Goal: Transaction & Acquisition: Purchase product/service

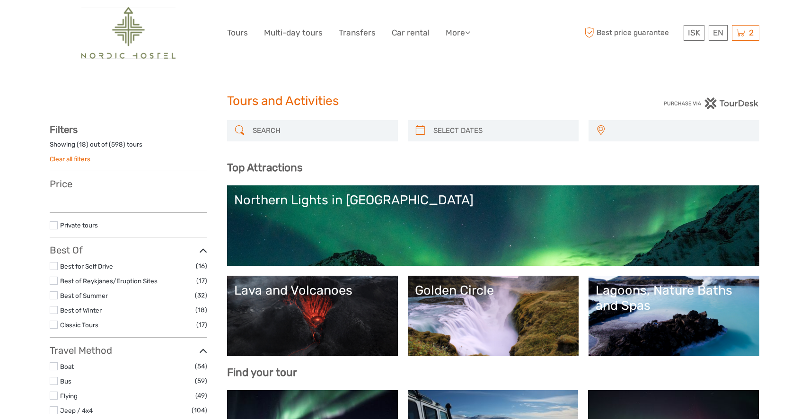
select select
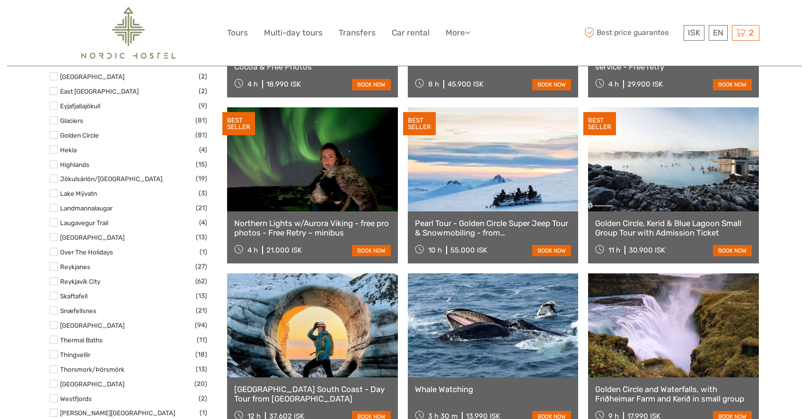
scroll to position [450, 0]
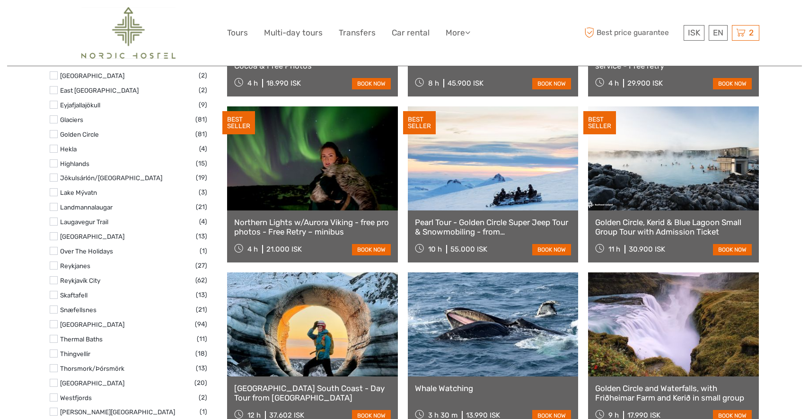
click at [55, 308] on label at bounding box center [54, 310] width 8 height 8
click at [0, 0] on input "checkbox" at bounding box center [0, 0] width 0 height 0
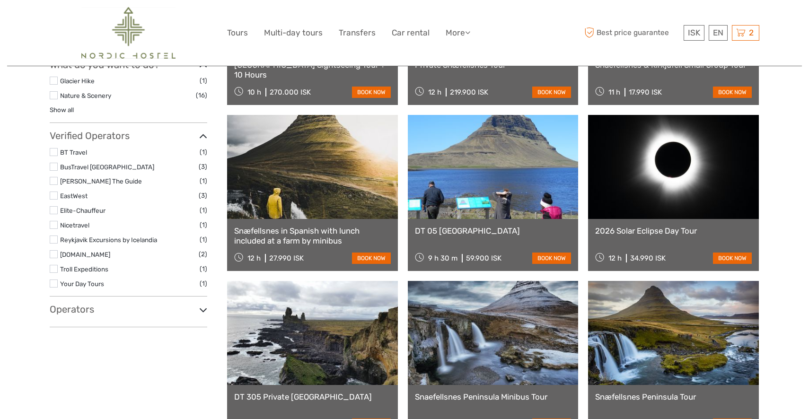
scroll to position [399, 0]
click at [53, 193] on label at bounding box center [54, 195] width 8 height 8
click at [0, 0] on input "checkbox" at bounding box center [0, 0] width 0 height 0
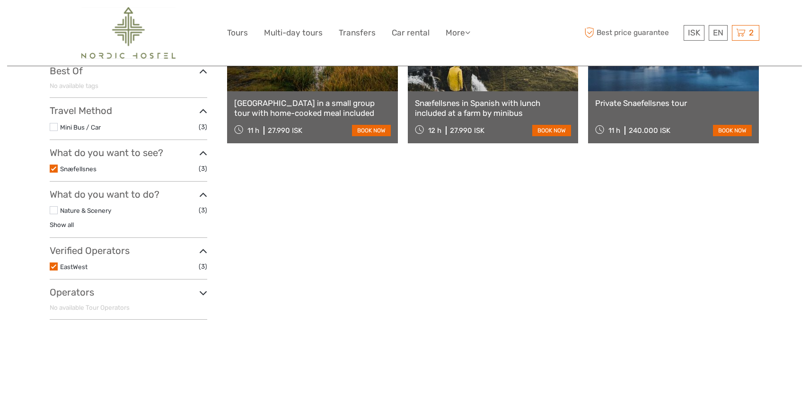
scroll to position [194, 0]
click at [54, 265] on label at bounding box center [54, 266] width 8 height 8
click at [0, 0] on input "checkbox" at bounding box center [0, 0] width 0 height 0
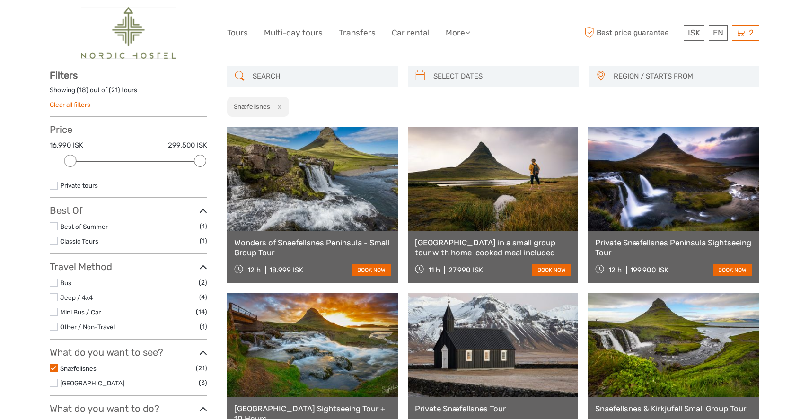
scroll to position [53, 0]
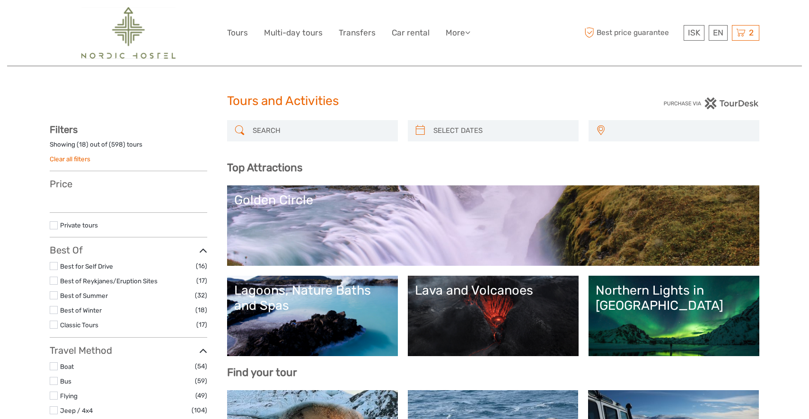
select select
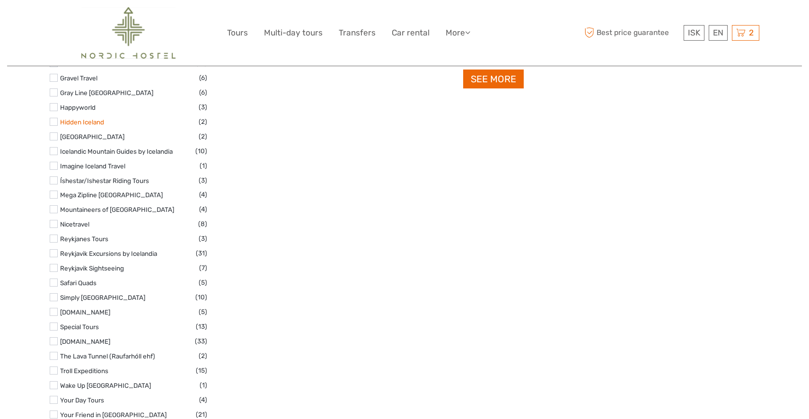
scroll to position [1322, 0]
click at [53, 237] on label at bounding box center [54, 238] width 8 height 8
click at [0, 0] on input "checkbox" at bounding box center [0, 0] width 0 height 0
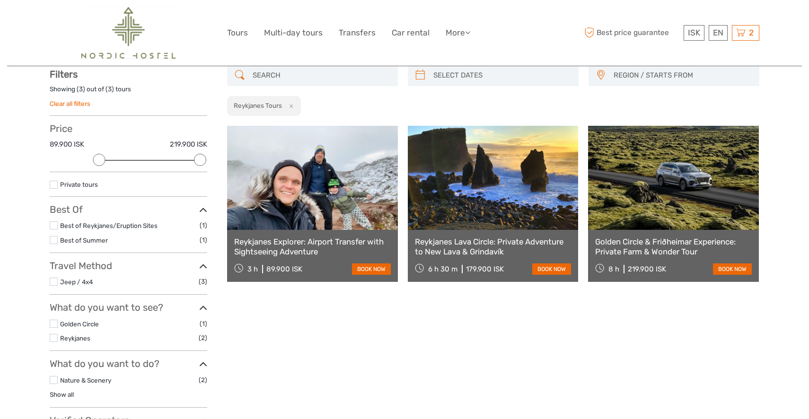
scroll to position [53, 0]
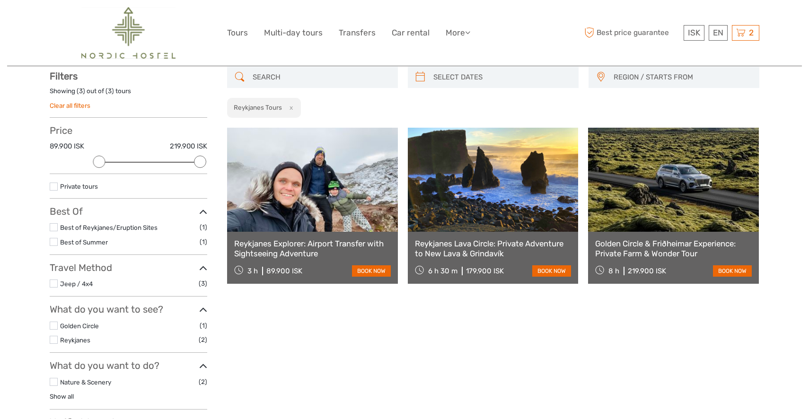
click at [304, 212] on link at bounding box center [312, 180] width 171 height 104
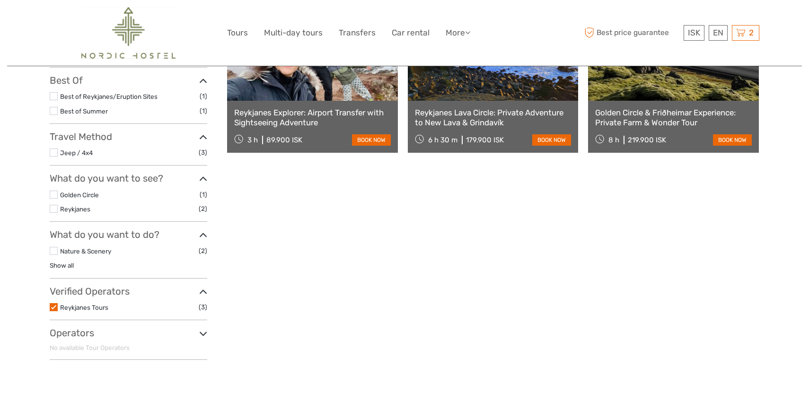
scroll to position [185, 0]
click at [54, 308] on label at bounding box center [54, 307] width 8 height 8
click at [0, 0] on input "checkbox" at bounding box center [0, 0] width 0 height 0
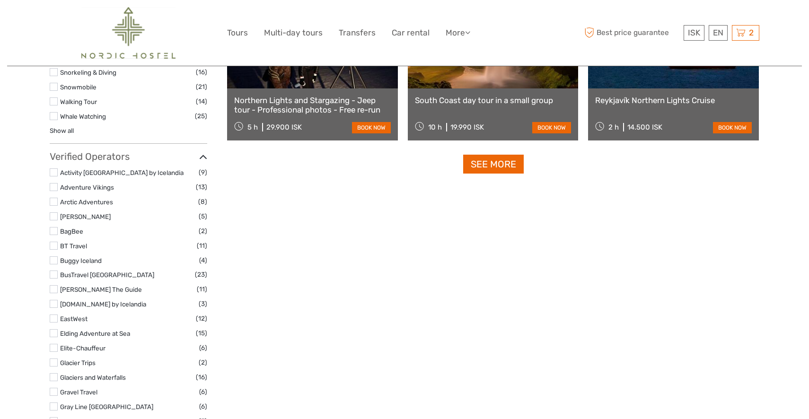
scroll to position [1011, 0]
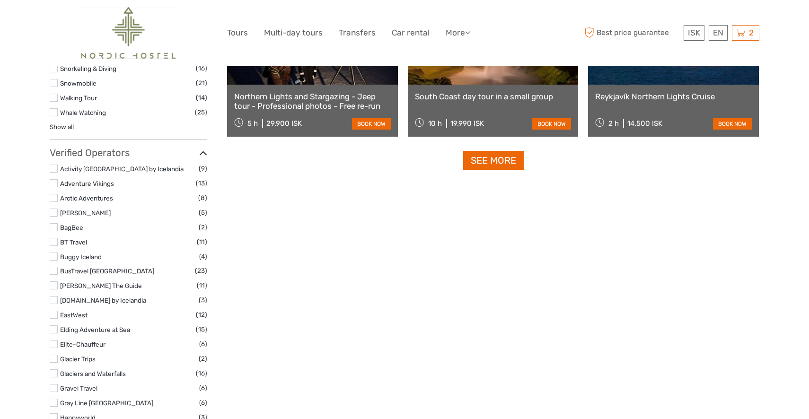
click at [53, 272] on label at bounding box center [54, 271] width 8 height 8
click at [0, 0] on input "checkbox" at bounding box center [0, 0] width 0 height 0
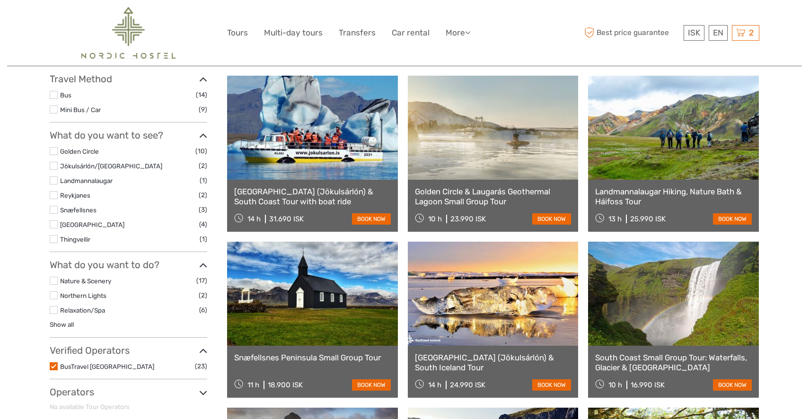
scroll to position [273, 0]
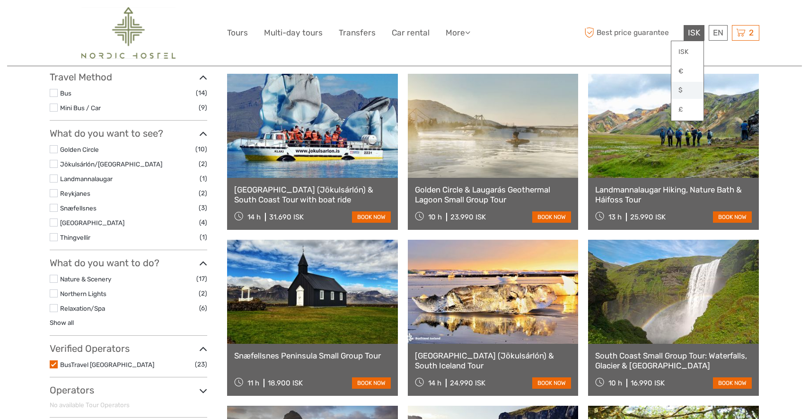
click at [683, 88] on link "$" at bounding box center [687, 90] width 32 height 17
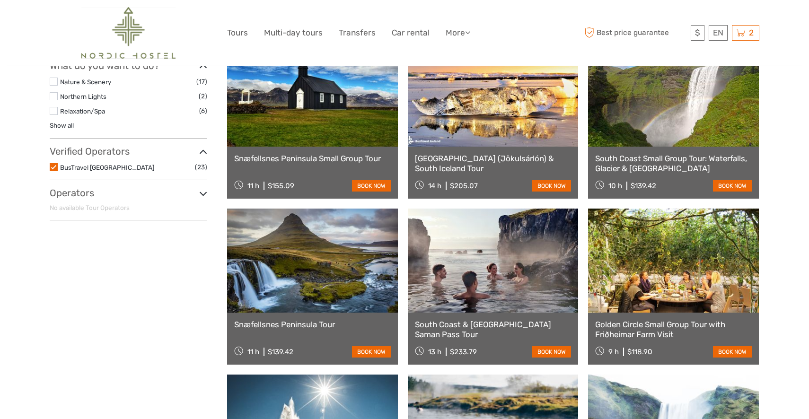
scroll to position [471, 0]
click at [314, 152] on div "Snæfellsnes Peninsula Small Group Tour 11 h $155.09 book now" at bounding box center [312, 173] width 171 height 52
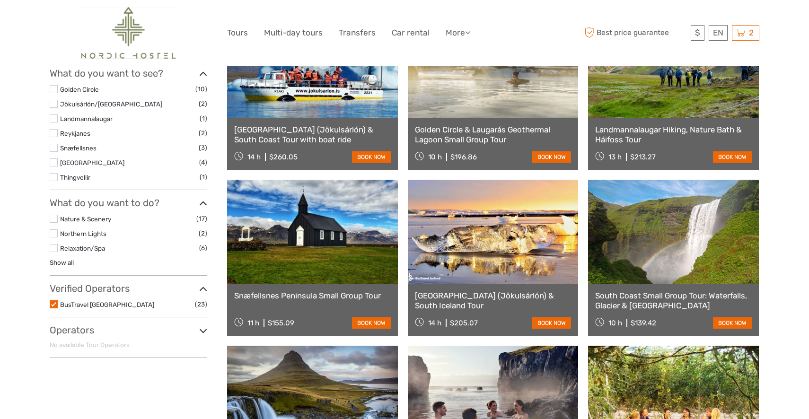
scroll to position [329, 0]
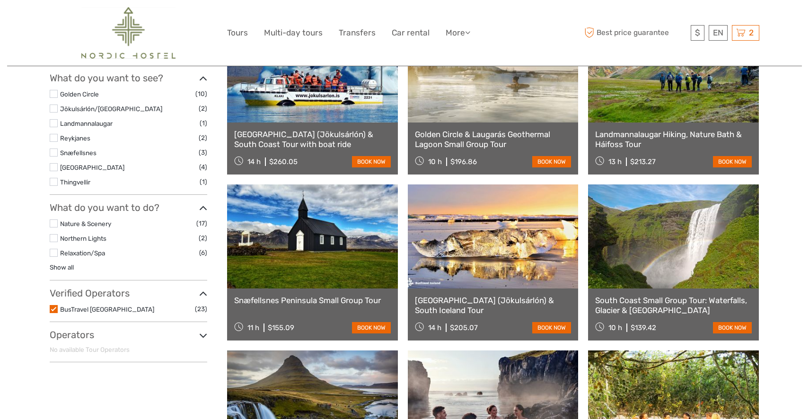
click at [370, 329] on link "book now" at bounding box center [371, 327] width 39 height 11
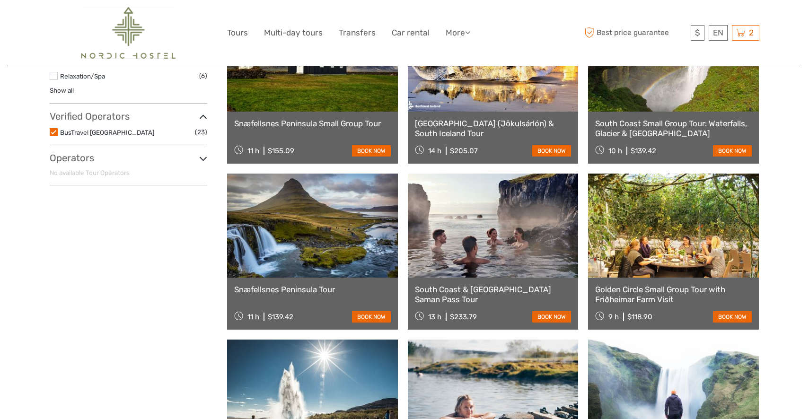
scroll to position [436, 0]
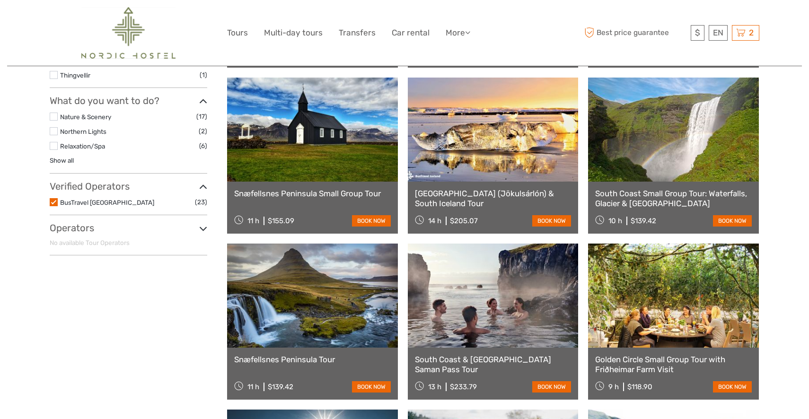
click at [352, 166] on link at bounding box center [312, 130] width 171 height 104
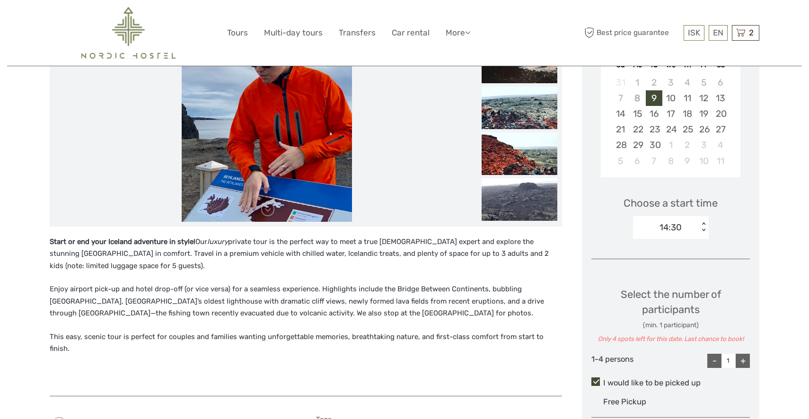
scroll to position [192, 0]
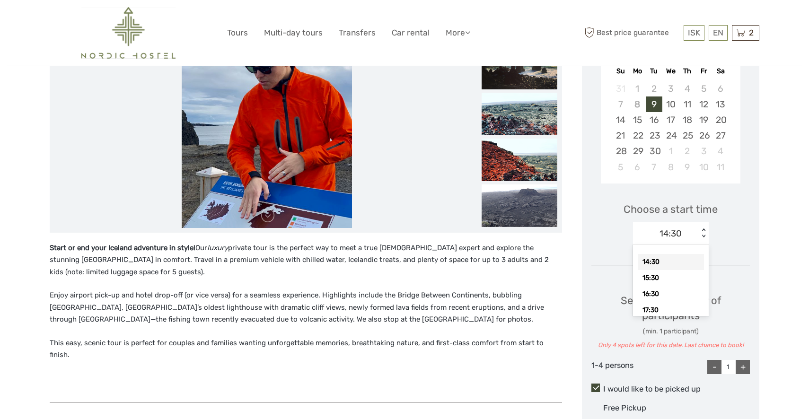
click at [701, 228] on div "< >" at bounding box center [703, 233] width 8 height 10
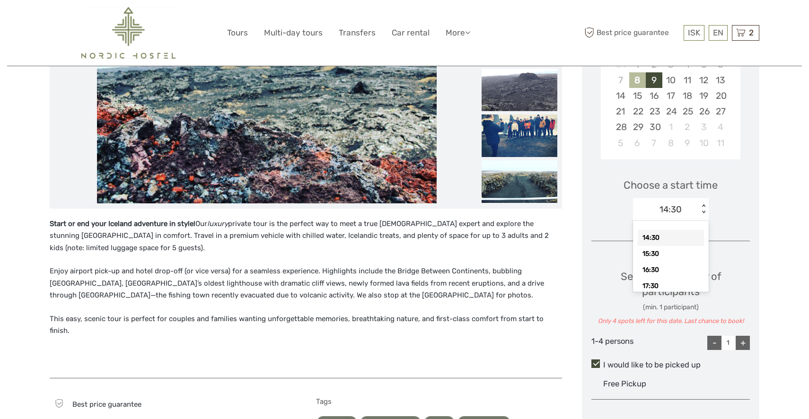
scroll to position [226, 0]
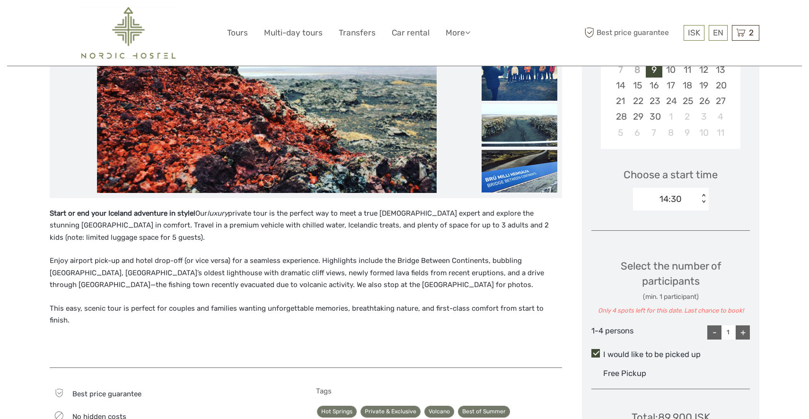
click at [702, 194] on div "< >" at bounding box center [703, 199] width 8 height 10
click at [703, 194] on div "< >" at bounding box center [703, 199] width 8 height 10
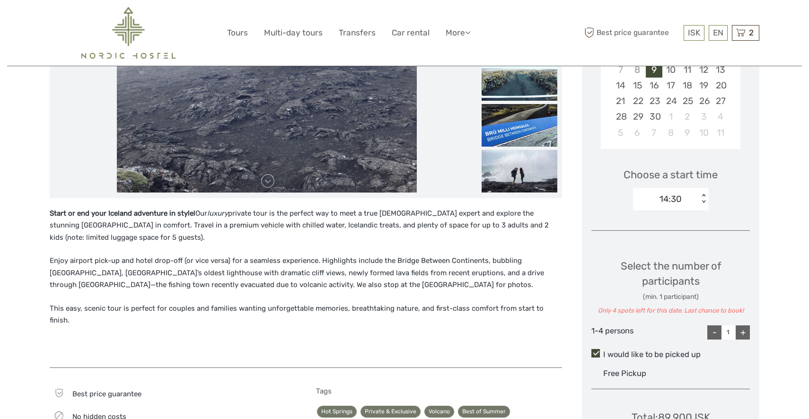
click at [703, 198] on div "< >" at bounding box center [703, 199] width 8 height 10
click at [702, 199] on div "< >" at bounding box center [703, 199] width 8 height 10
click at [673, 268] on div "17:30" at bounding box center [671, 276] width 66 height 16
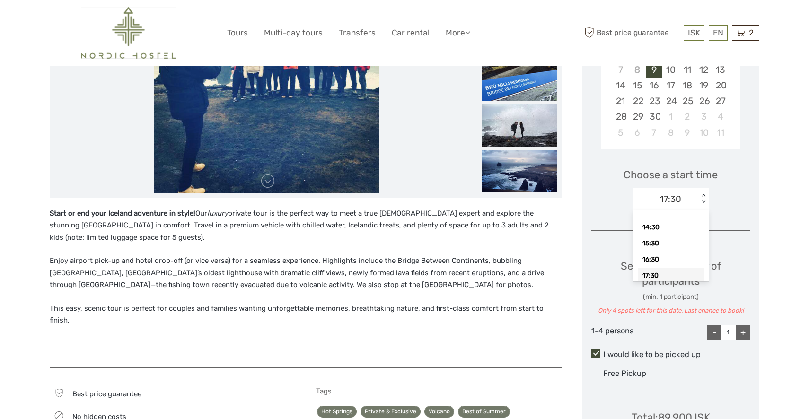
click at [702, 194] on div "< >" at bounding box center [703, 199] width 8 height 10
click at [654, 228] on div "14:30" at bounding box center [671, 227] width 66 height 16
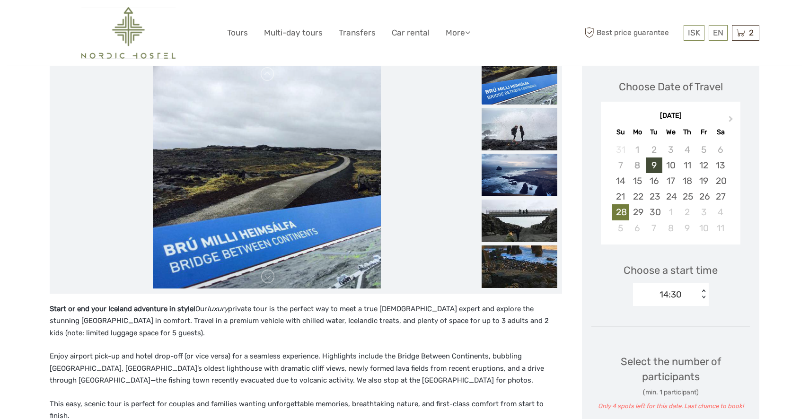
scroll to position [119, 0]
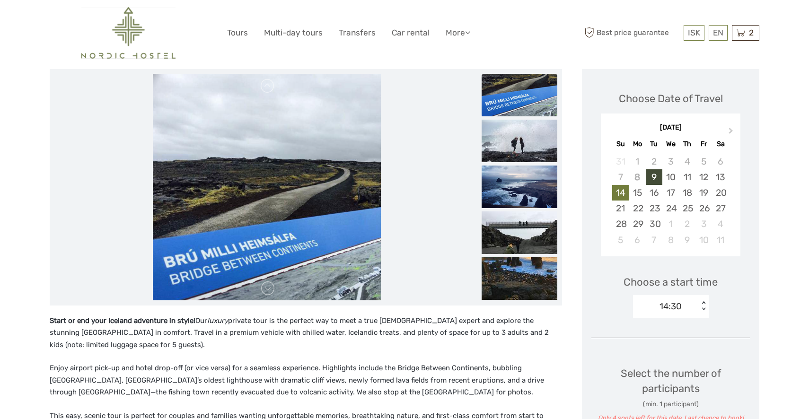
click at [621, 194] on div "14" at bounding box center [620, 193] width 17 height 16
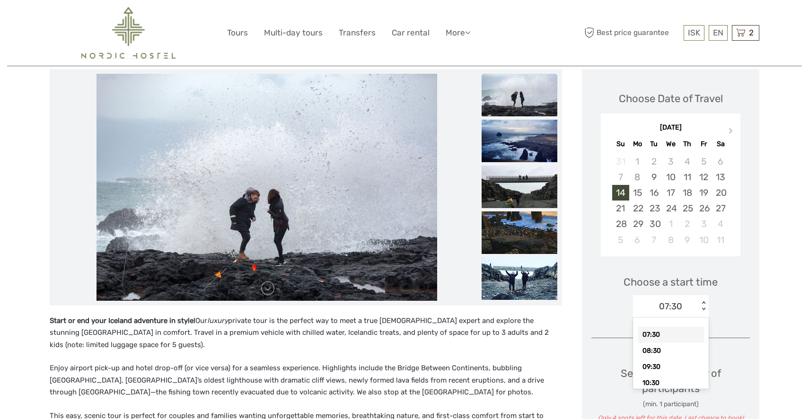
click at [703, 307] on div "< >" at bounding box center [703, 306] width 8 height 10
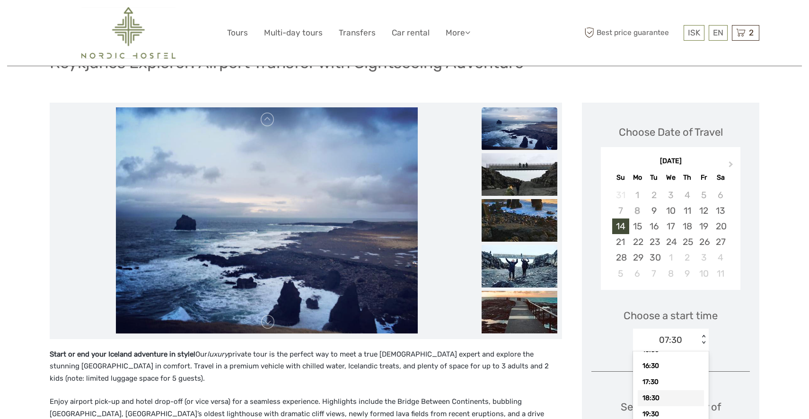
scroll to position [85, 0]
click at [514, 165] on img at bounding box center [520, 174] width 76 height 43
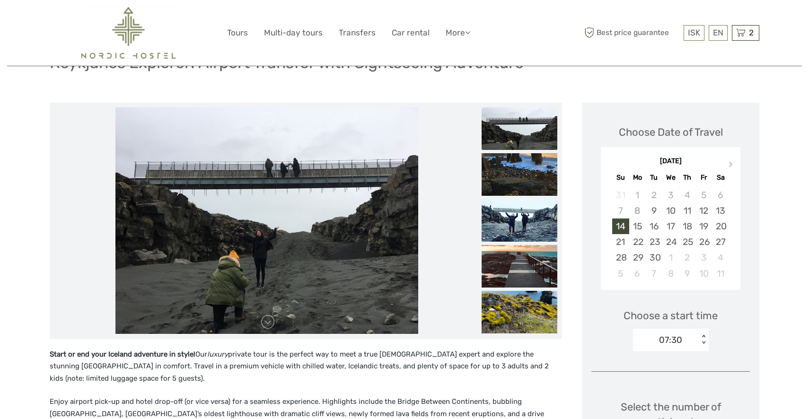
click at [519, 222] on img at bounding box center [520, 220] width 76 height 43
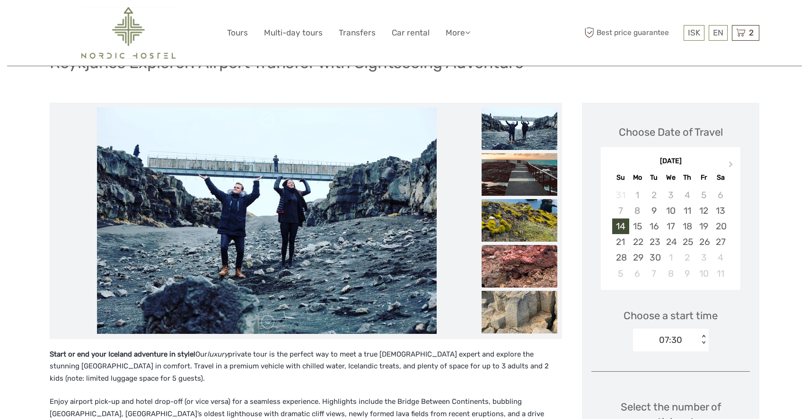
click at [519, 256] on img at bounding box center [520, 266] width 76 height 43
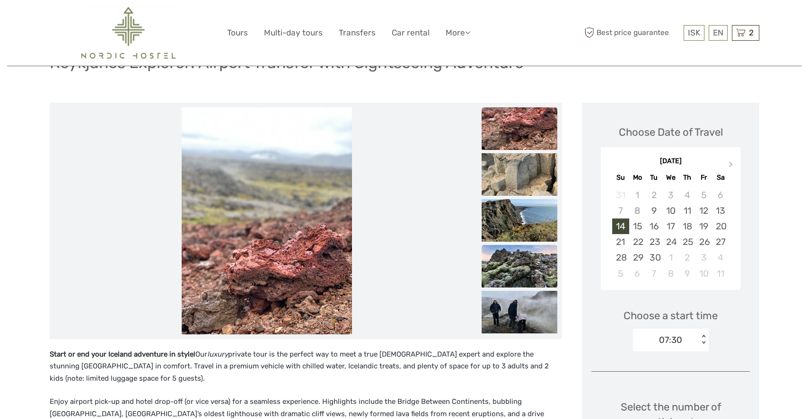
click at [519, 269] on img at bounding box center [520, 266] width 76 height 43
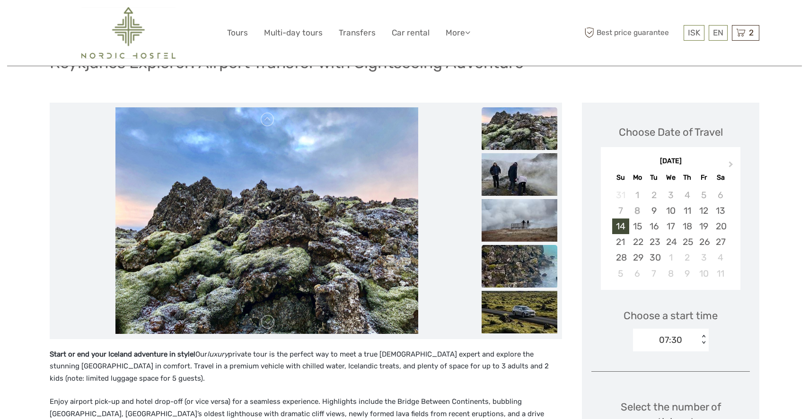
click at [519, 270] on img at bounding box center [520, 266] width 76 height 43
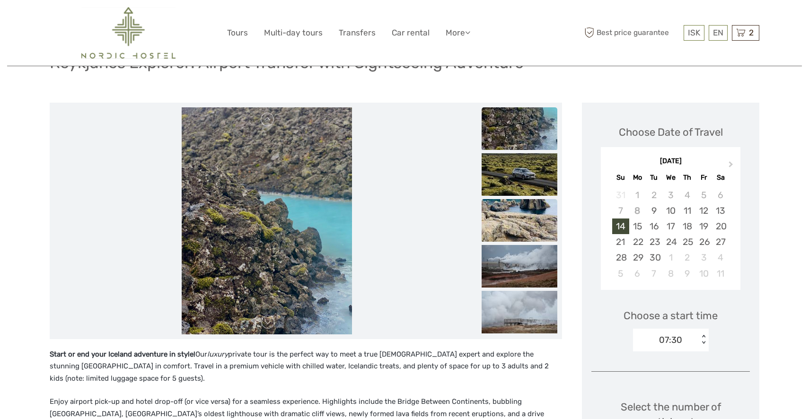
click at [513, 238] on img at bounding box center [520, 220] width 76 height 43
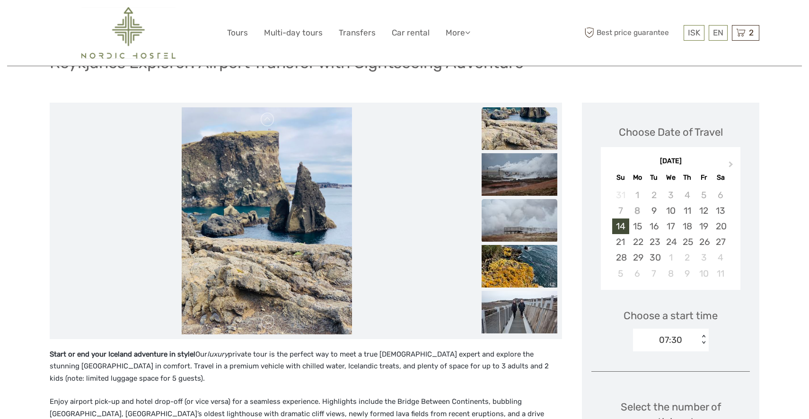
click at [514, 231] on img at bounding box center [520, 220] width 76 height 43
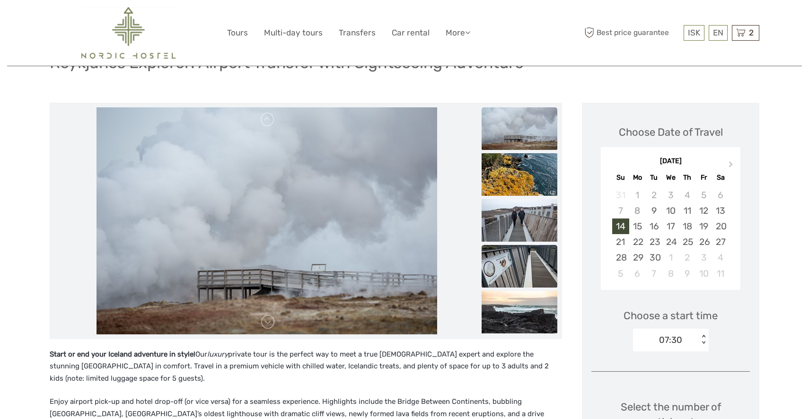
click at [510, 270] on img at bounding box center [520, 266] width 76 height 43
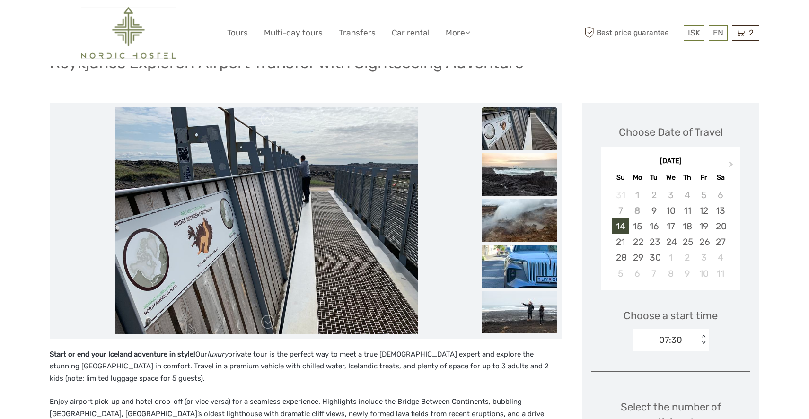
click at [510, 270] on img at bounding box center [520, 266] width 76 height 43
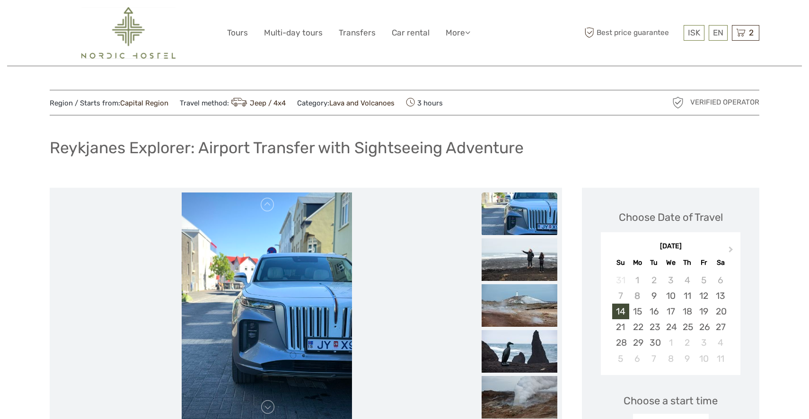
scroll to position [0, 0]
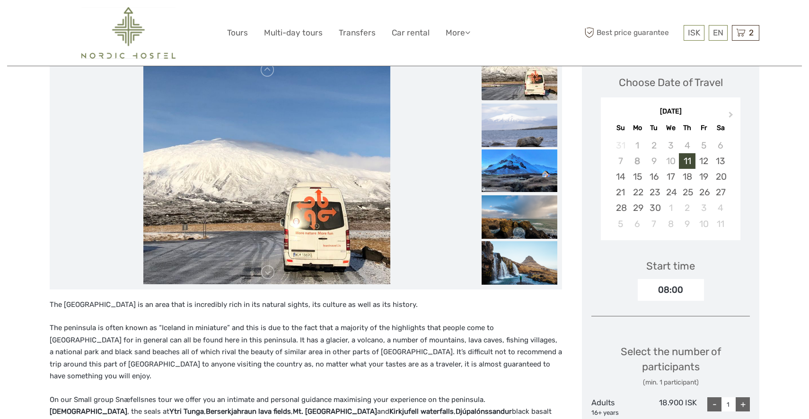
scroll to position [139, 0]
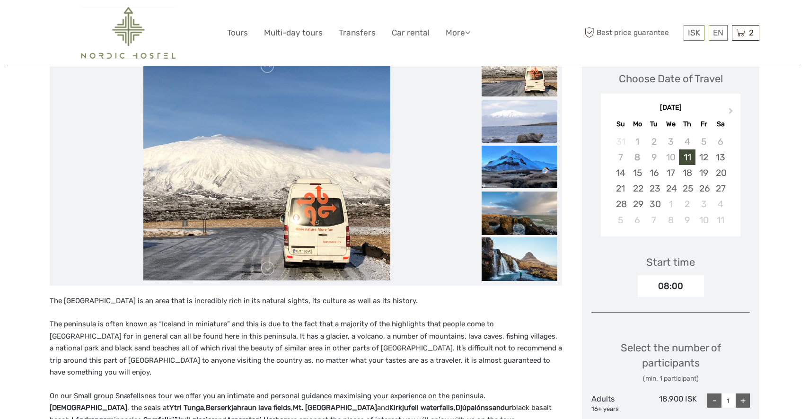
click at [509, 133] on img at bounding box center [520, 128] width 76 height 56
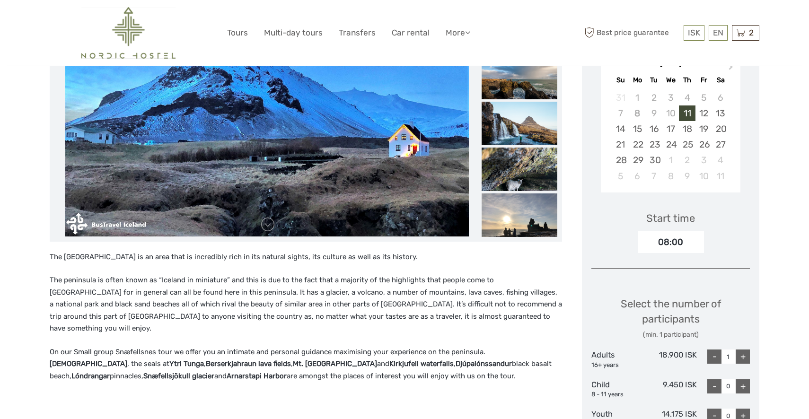
scroll to position [71, 0]
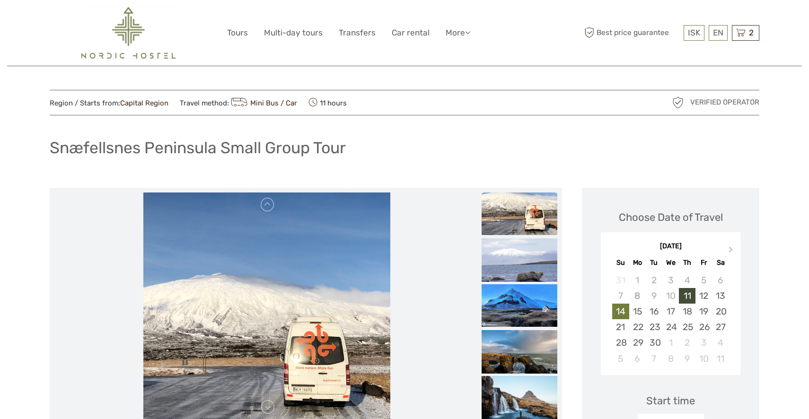
click at [618, 310] on div "14" at bounding box center [620, 312] width 17 height 16
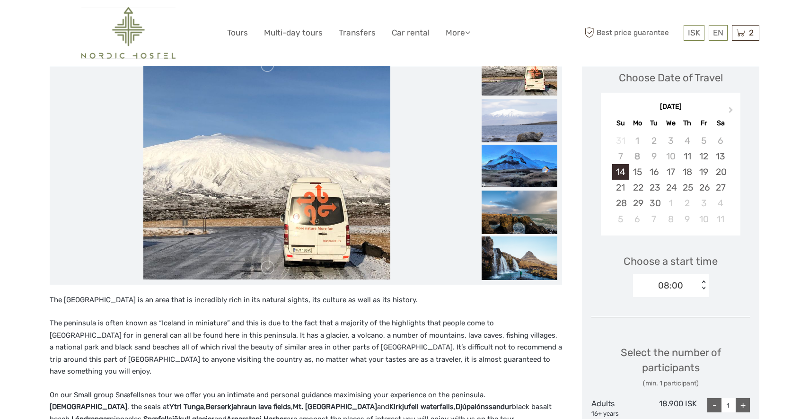
scroll to position [149, 0]
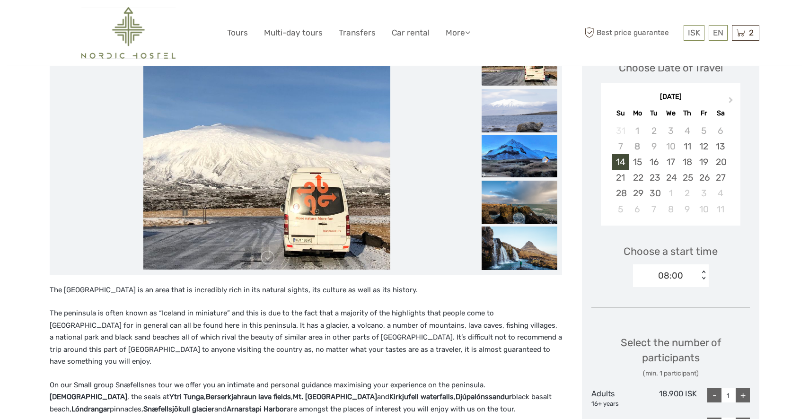
click at [703, 276] on div "< >" at bounding box center [703, 276] width 8 height 10
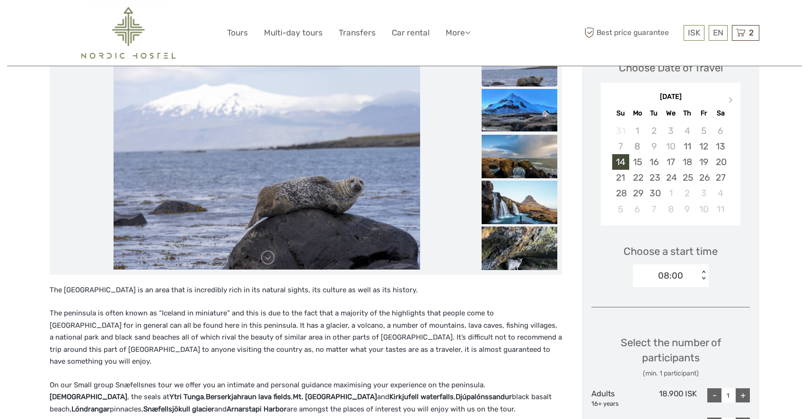
click at [702, 271] on div "< >" at bounding box center [703, 276] width 8 height 10
click at [671, 158] on div "17" at bounding box center [670, 162] width 17 height 16
click at [702, 279] on div "< >" at bounding box center [703, 276] width 8 height 10
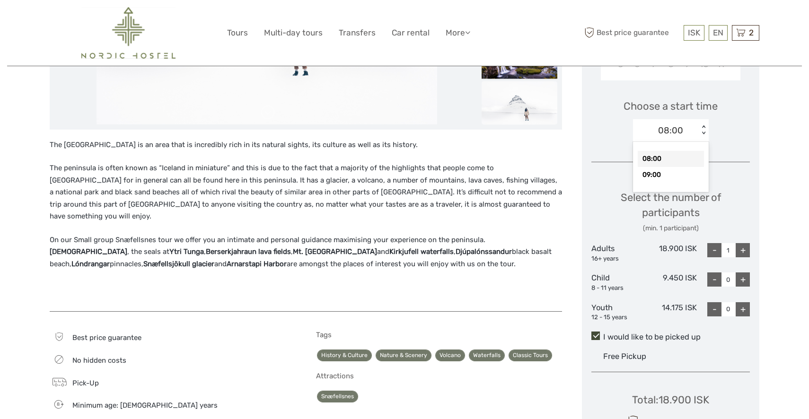
scroll to position [271, 0]
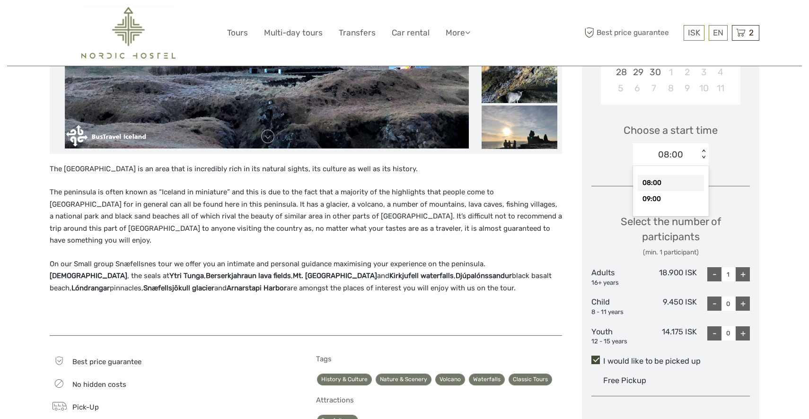
click at [655, 180] on div "08:00" at bounding box center [671, 183] width 66 height 16
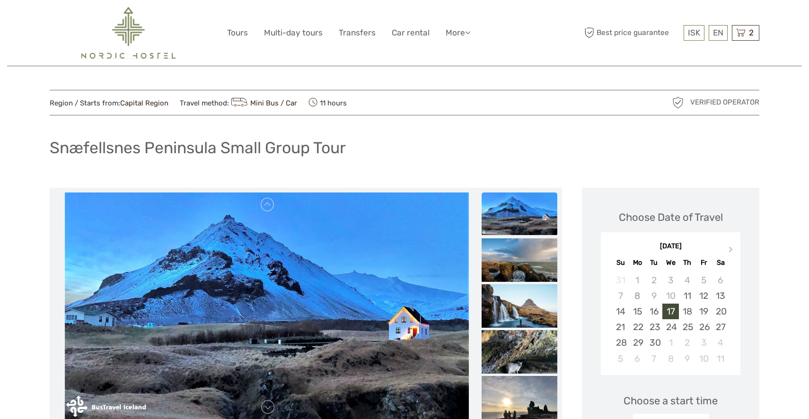
scroll to position [0, 0]
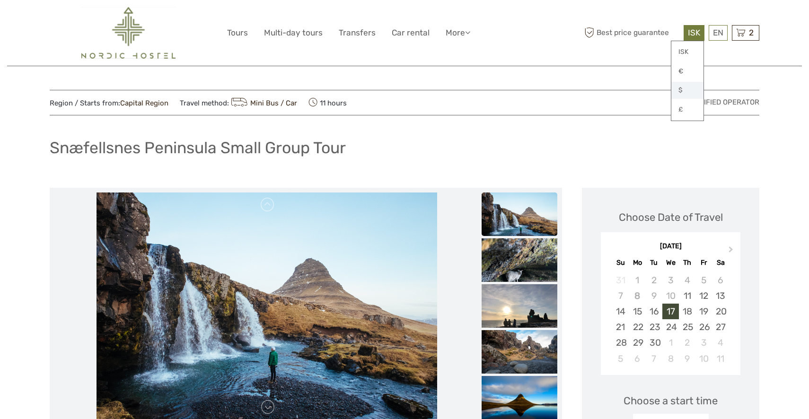
click at [679, 87] on link "$" at bounding box center [687, 90] width 32 height 17
click at [682, 87] on link "$" at bounding box center [687, 90] width 32 height 17
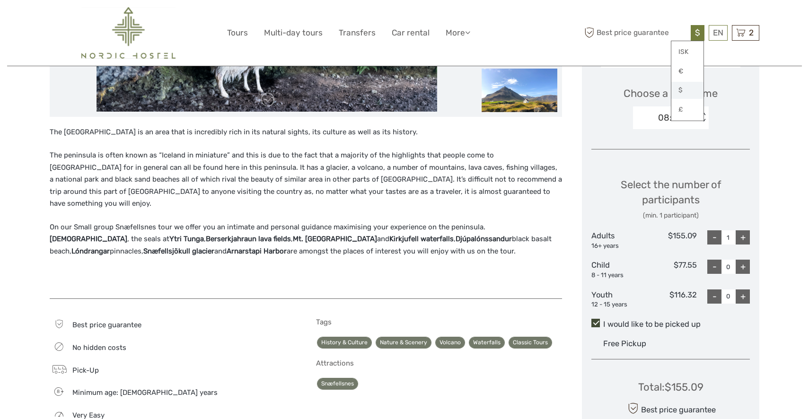
scroll to position [308, 0]
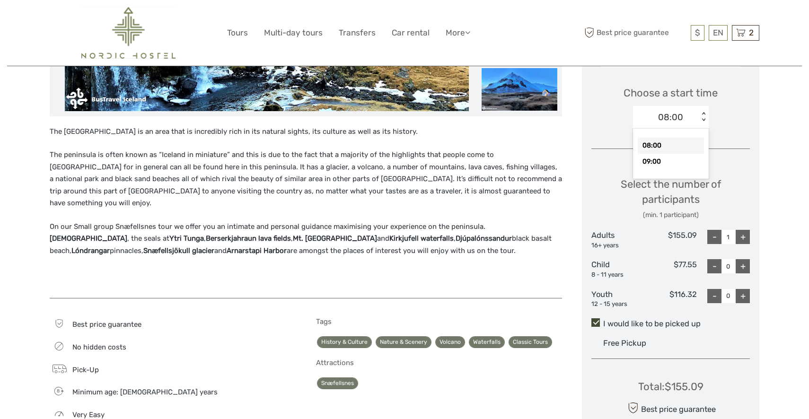
click at [703, 112] on div "< >" at bounding box center [703, 117] width 8 height 10
click at [674, 161] on div "09:00" at bounding box center [671, 162] width 66 height 16
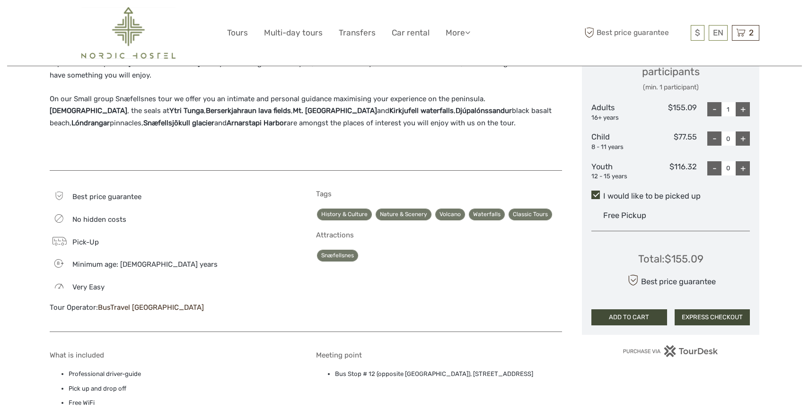
scroll to position [442, 0]
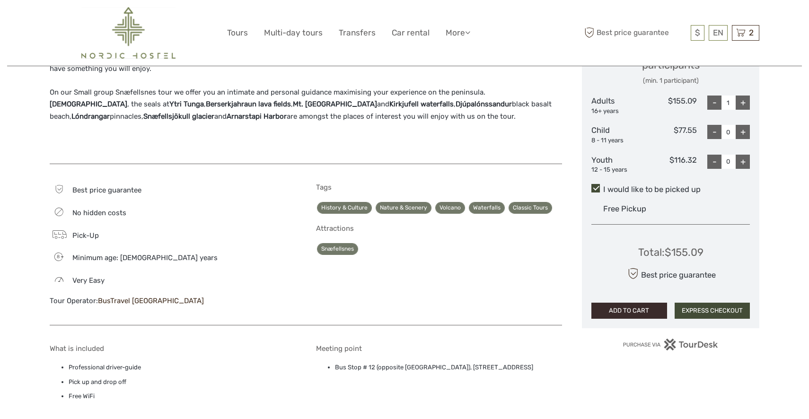
click at [632, 306] on button "ADD TO CART" at bounding box center [629, 311] width 76 height 16
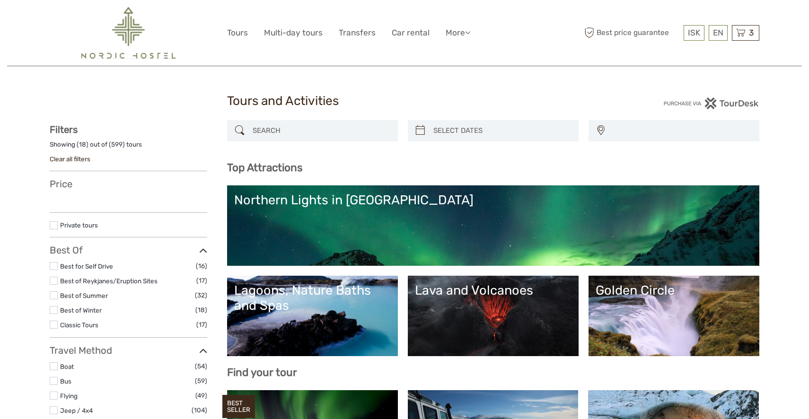
select select
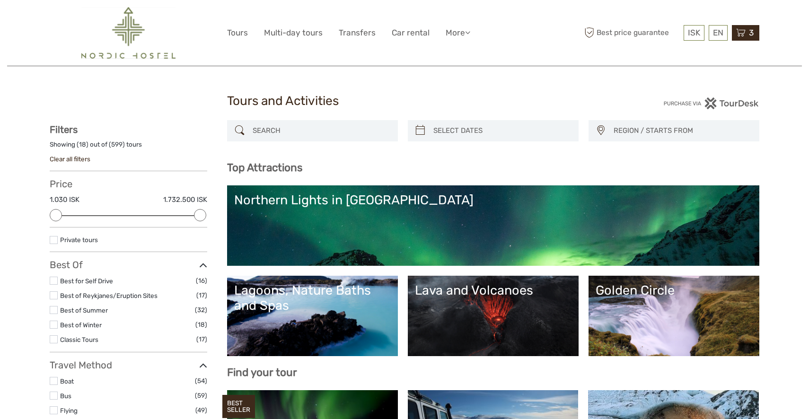
click at [747, 33] on span "3" at bounding box center [751, 32] width 8 height 9
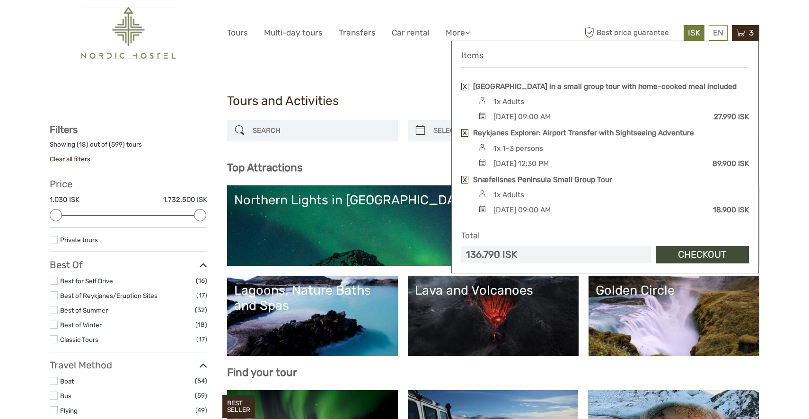
click at [695, 34] on span "ISK" at bounding box center [694, 32] width 12 height 9
click at [692, 30] on span "ISK" at bounding box center [694, 32] width 12 height 9
click at [719, 32] on div "EN English Español Deutsch" at bounding box center [718, 33] width 19 height 16
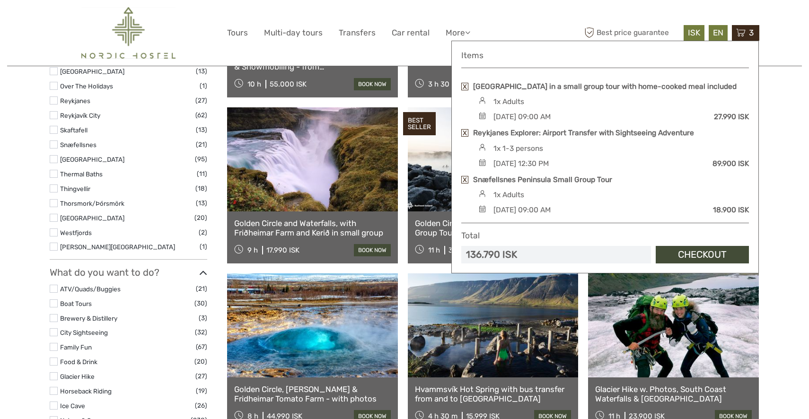
scroll to position [633, 0]
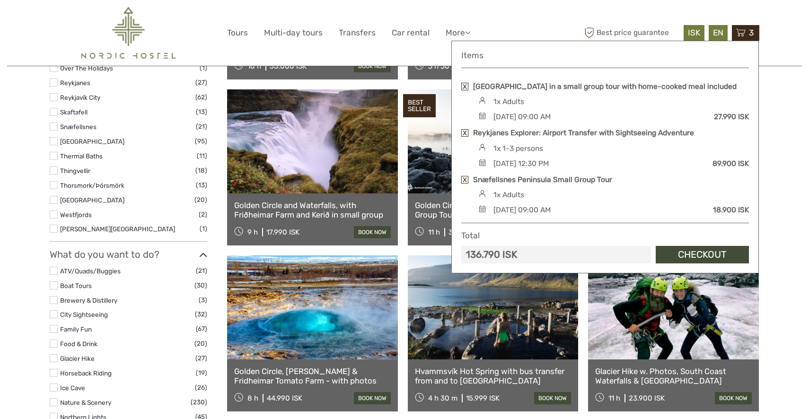
click at [56, 125] on label at bounding box center [54, 127] width 8 height 8
click at [0, 0] on input "checkbox" at bounding box center [0, 0] width 0 height 0
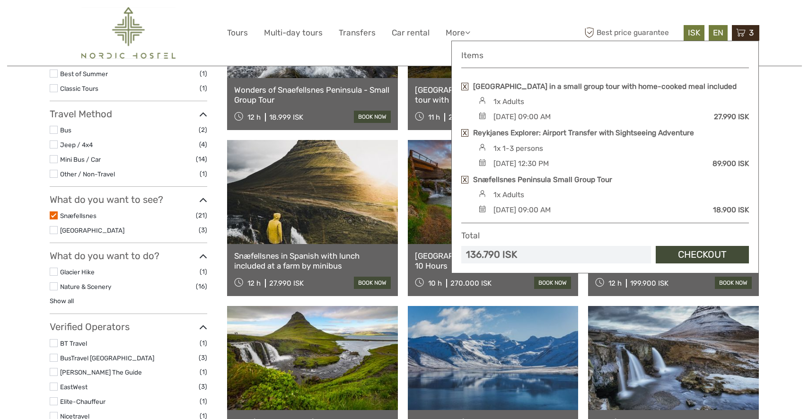
scroll to position [187, 0]
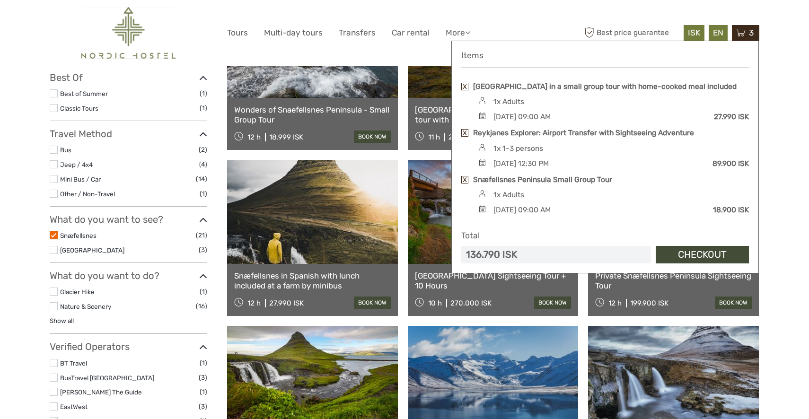
click at [53, 178] on label at bounding box center [54, 179] width 8 height 8
click at [0, 0] on input "checkbox" at bounding box center [0, 0] width 0 height 0
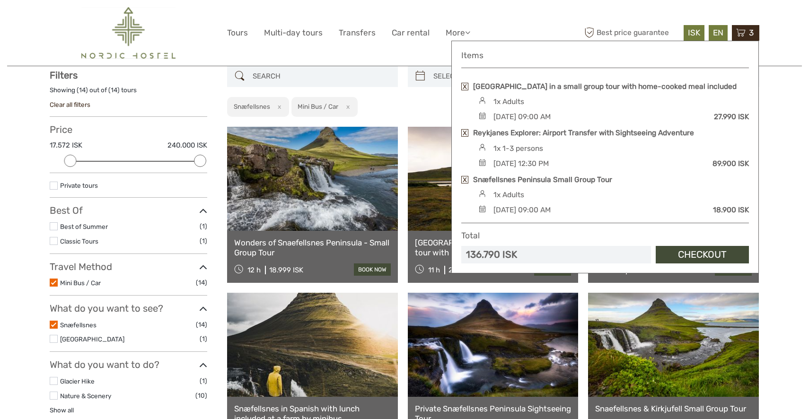
scroll to position [53, 0]
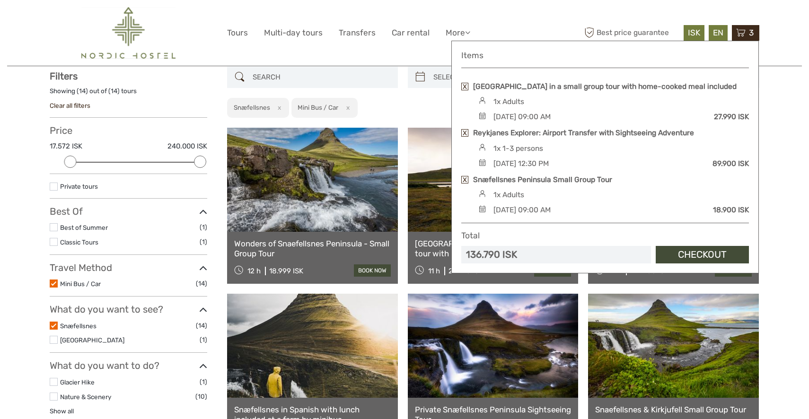
click at [512, 308] on link at bounding box center [493, 346] width 171 height 104
click at [749, 32] on span "3" at bounding box center [751, 32] width 8 height 9
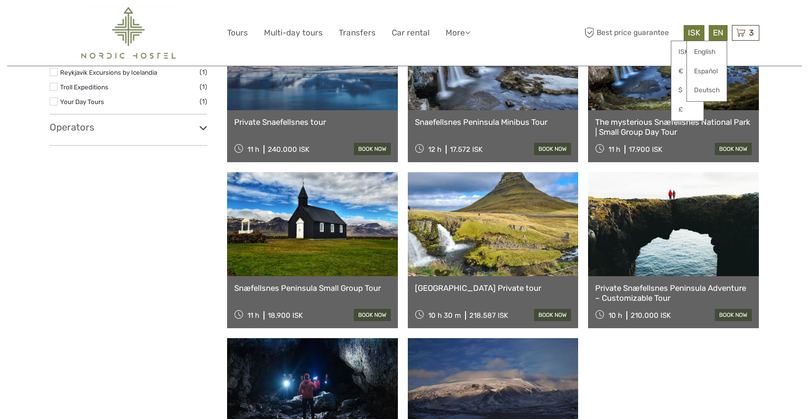
scroll to position [508, 0]
click at [323, 247] on link at bounding box center [312, 224] width 171 height 104
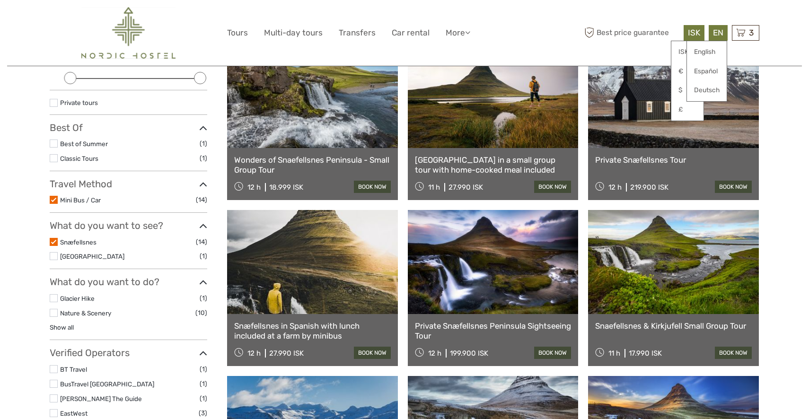
scroll to position [135, 0]
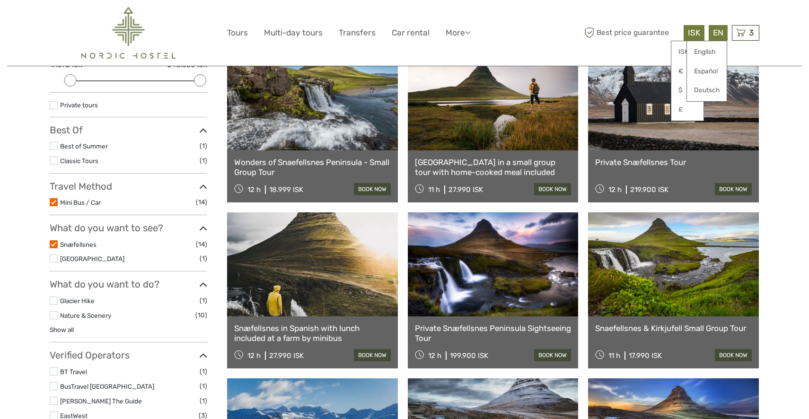
click at [301, 132] on link at bounding box center [312, 98] width 171 height 104
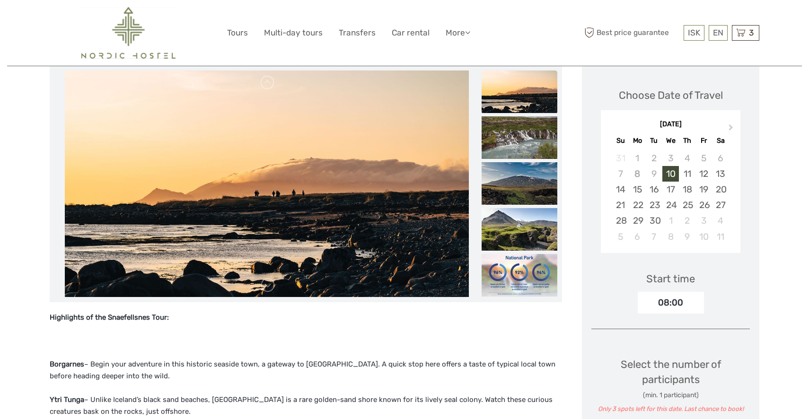
scroll to position [138, 0]
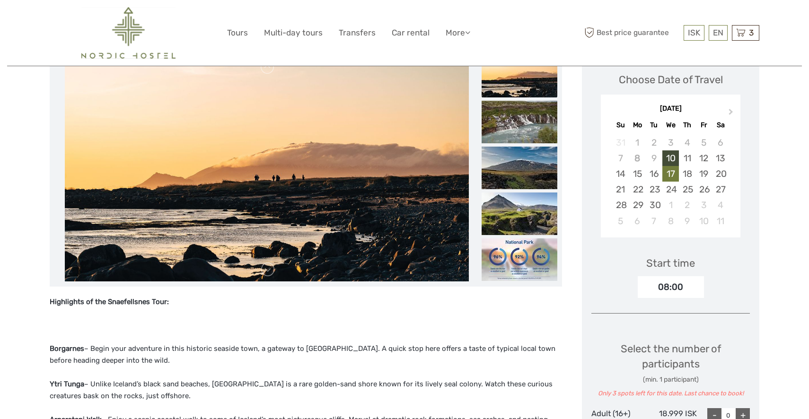
click at [670, 172] on div "17" at bounding box center [670, 174] width 17 height 16
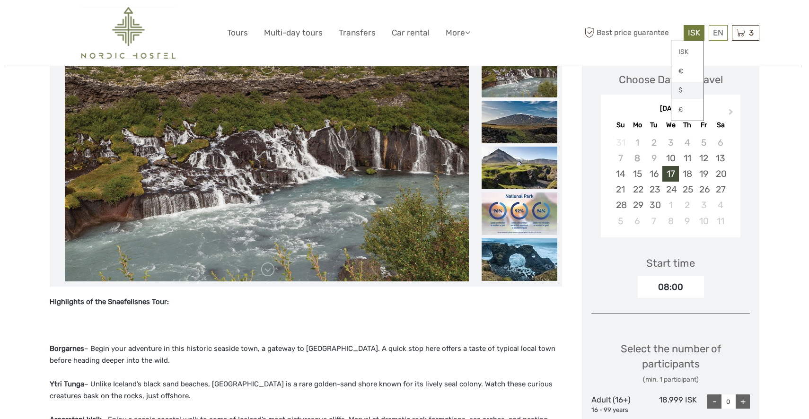
click at [682, 86] on link "$" at bounding box center [687, 90] width 32 height 17
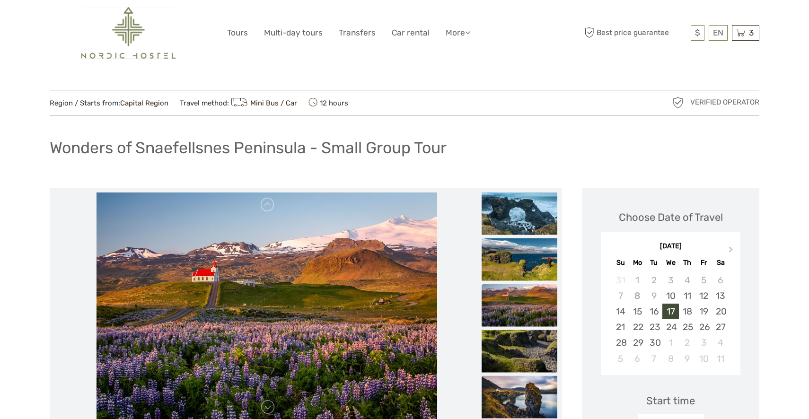
scroll to position [0, 0]
click at [743, 31] on icon at bounding box center [740, 33] width 9 height 12
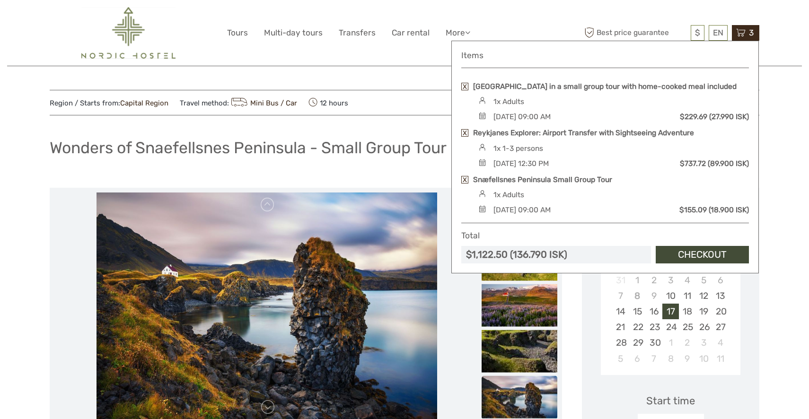
click at [403, 20] on div "$ ISK € $ £ EN English Español Deutsch Tours Multi-day tours Transfers Car rent…" at bounding box center [404, 33] width 355 height 52
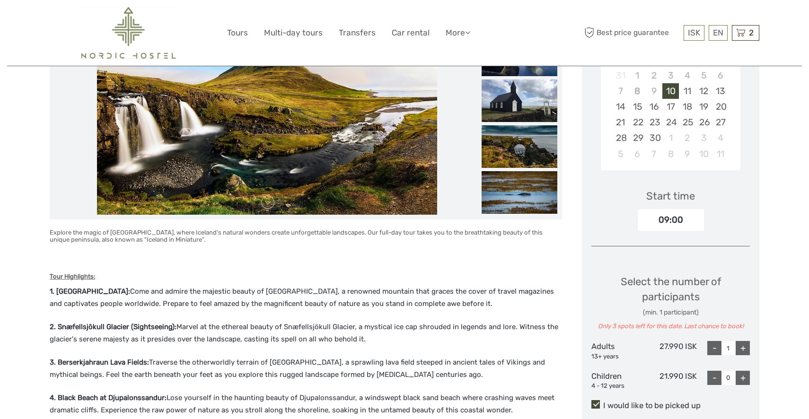
scroll to position [168, 0]
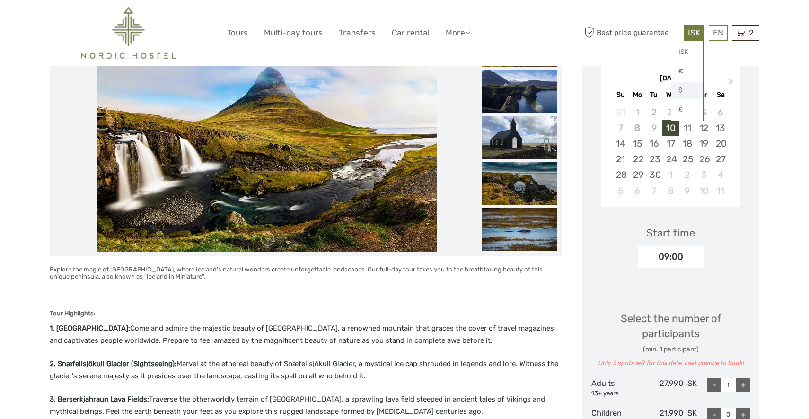
click at [682, 90] on link "$" at bounding box center [687, 90] width 32 height 17
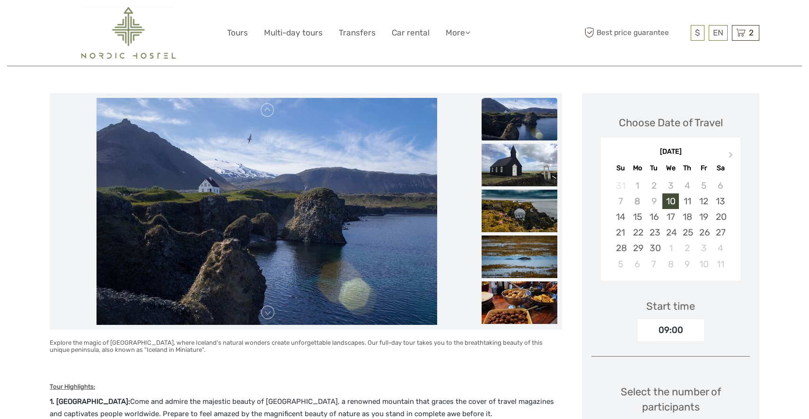
scroll to position [68, 0]
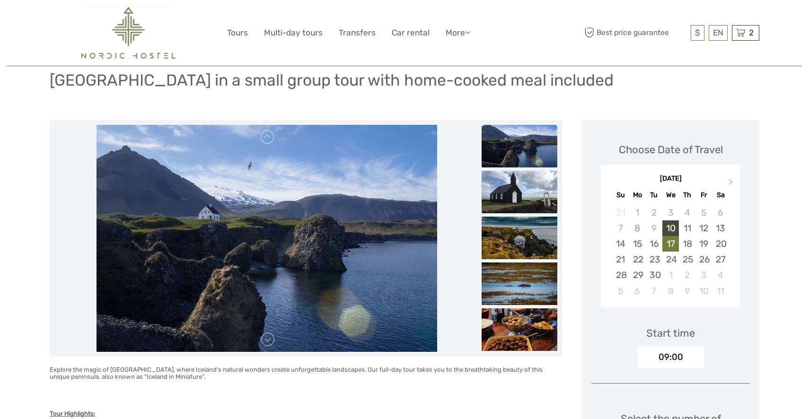
click at [675, 242] on div "17" at bounding box center [670, 244] width 17 height 16
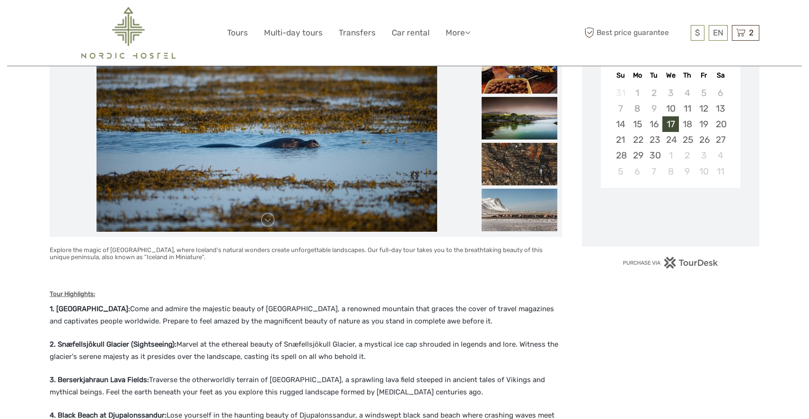
scroll to position [187, 0]
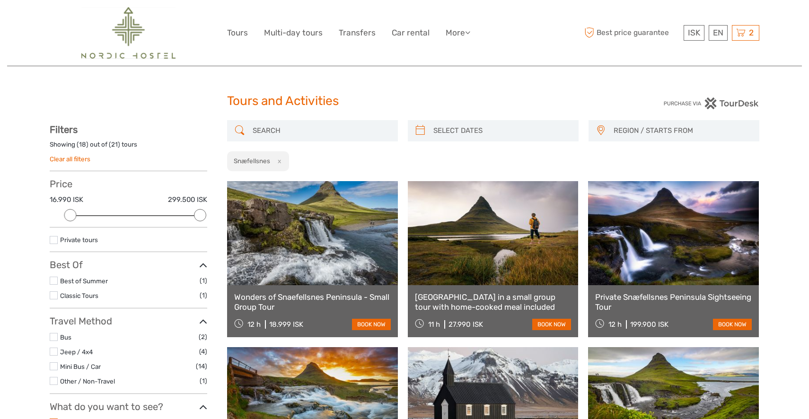
select select
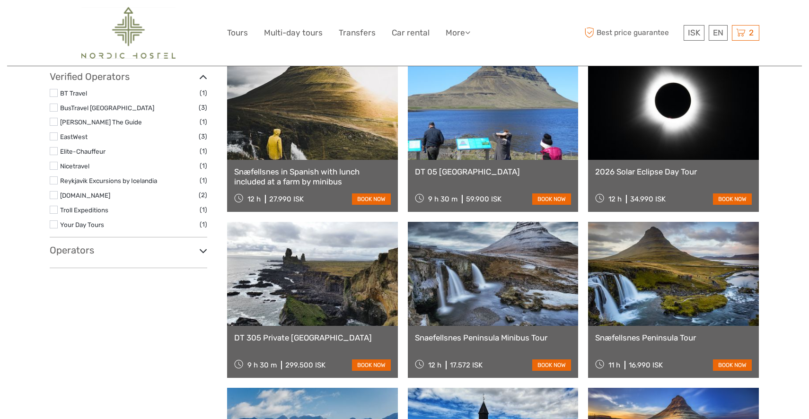
scroll to position [458, 0]
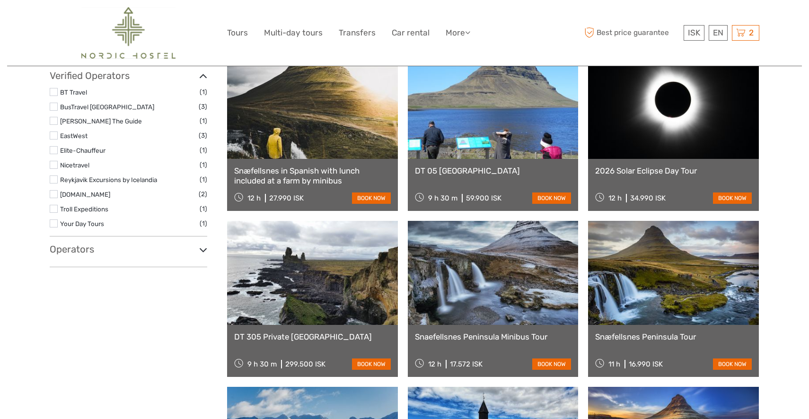
click at [53, 208] on label at bounding box center [54, 209] width 8 height 8
click at [0, 0] on input "checkbox" at bounding box center [0, 0] width 0 height 0
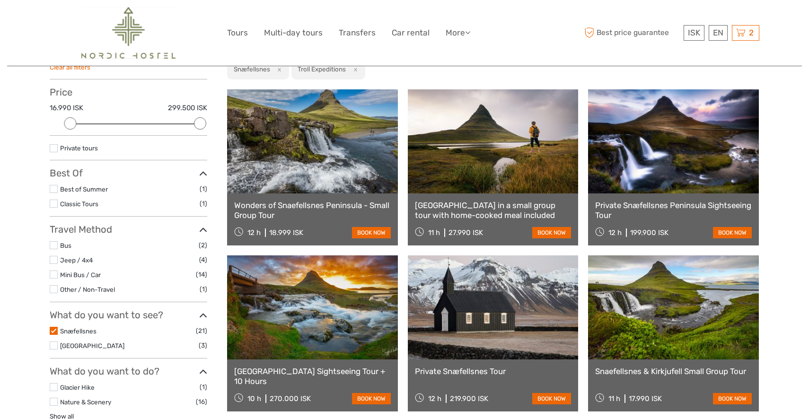
scroll to position [91, 0]
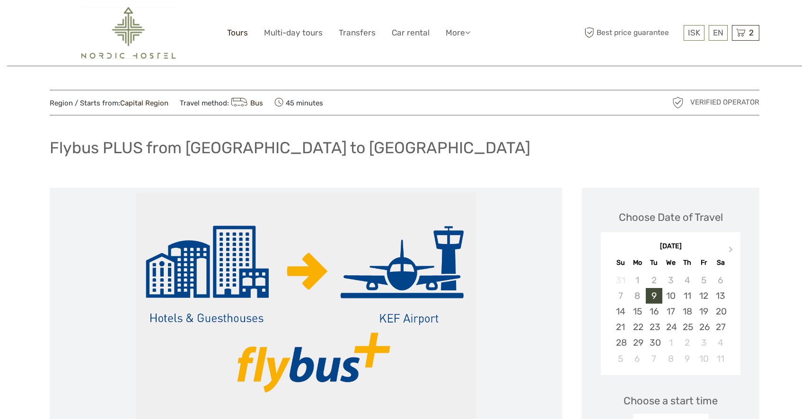
click at [240, 33] on link "Tours" at bounding box center [237, 33] width 21 height 14
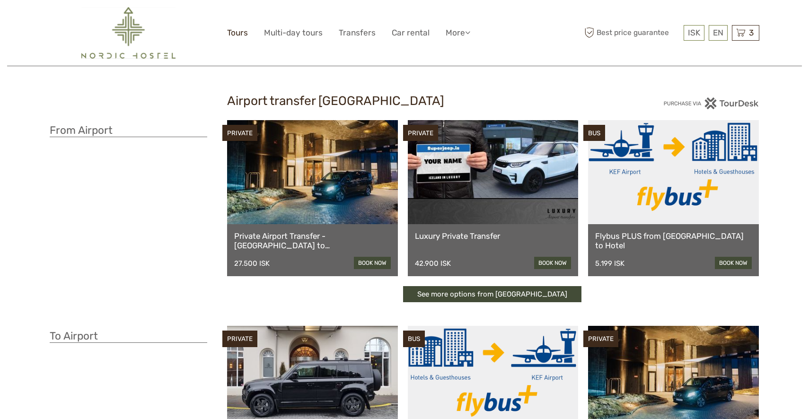
click at [241, 31] on link "Tours" at bounding box center [237, 33] width 21 height 14
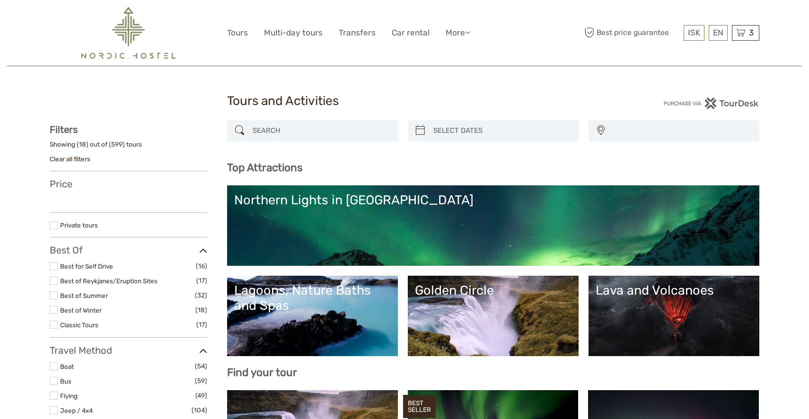
select select
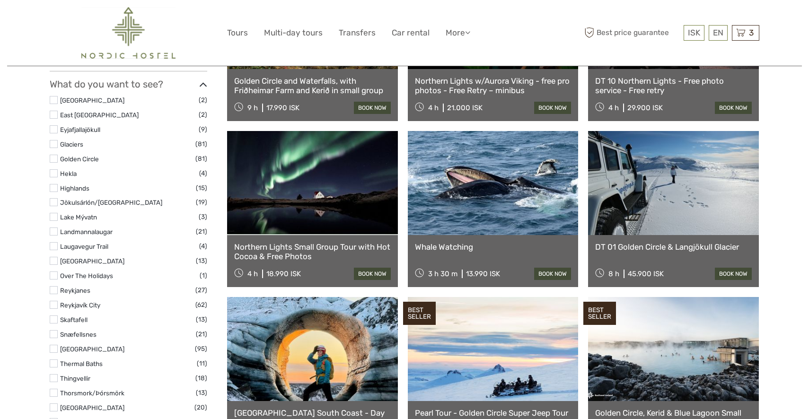
scroll to position [426, 0]
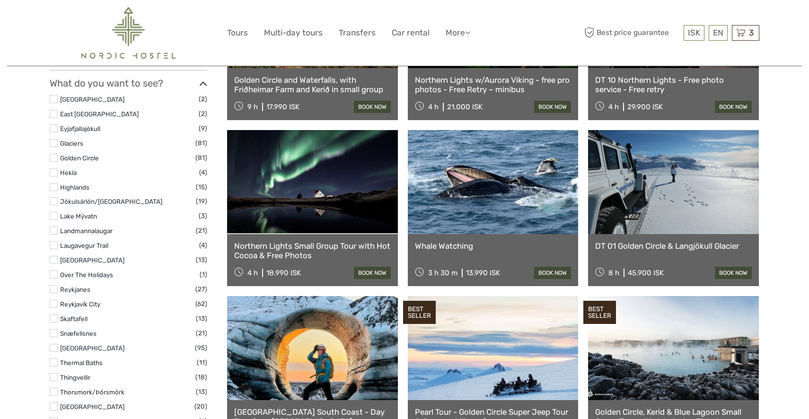
click at [55, 334] on label at bounding box center [54, 333] width 8 height 8
click at [0, 0] on input "checkbox" at bounding box center [0, 0] width 0 height 0
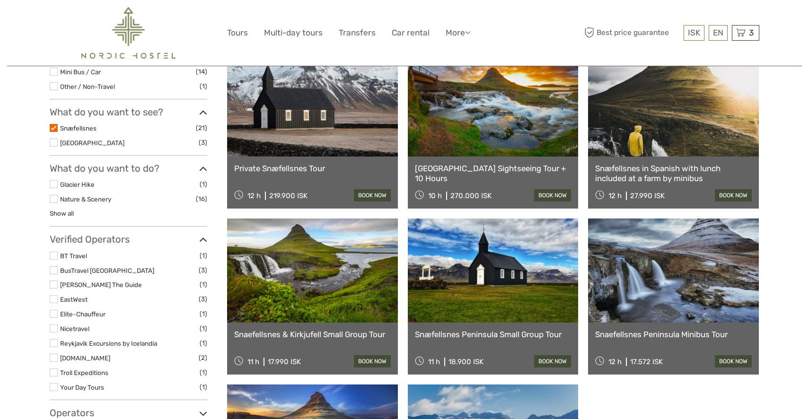
scroll to position [296, 0]
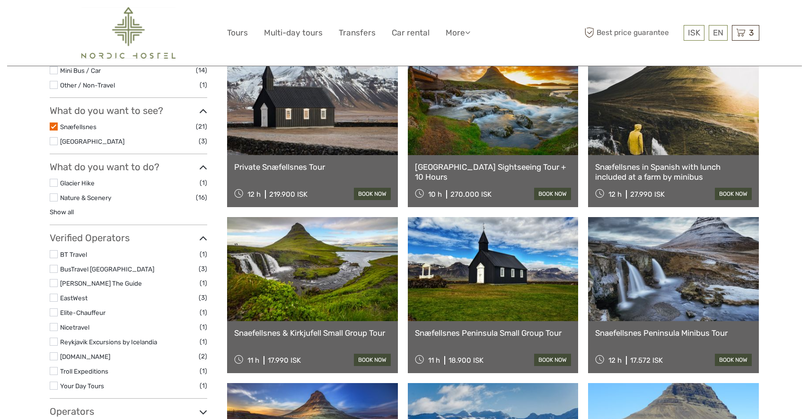
click at [55, 368] on label at bounding box center [54, 371] width 8 height 8
click at [0, 0] on input "checkbox" at bounding box center [0, 0] width 0 height 0
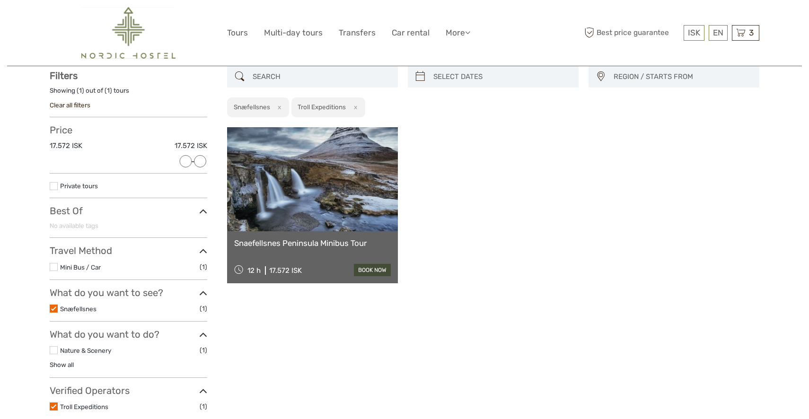
scroll to position [53, 0]
click at [313, 195] on link at bounding box center [312, 180] width 171 height 104
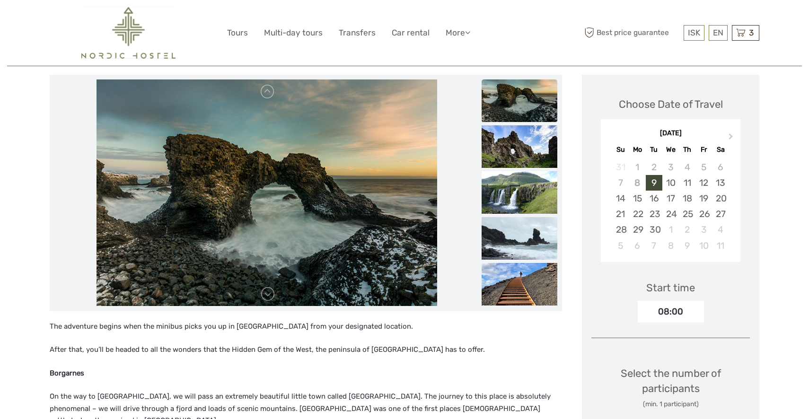
scroll to position [113, 0]
click at [670, 182] on div "10" at bounding box center [670, 184] width 17 height 16
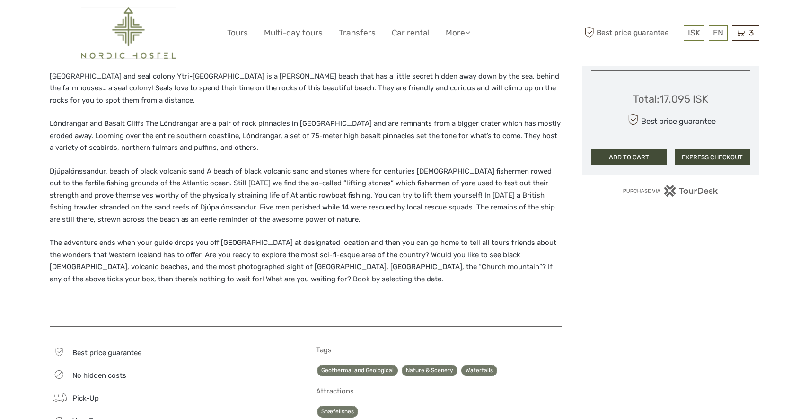
scroll to position [688, 0]
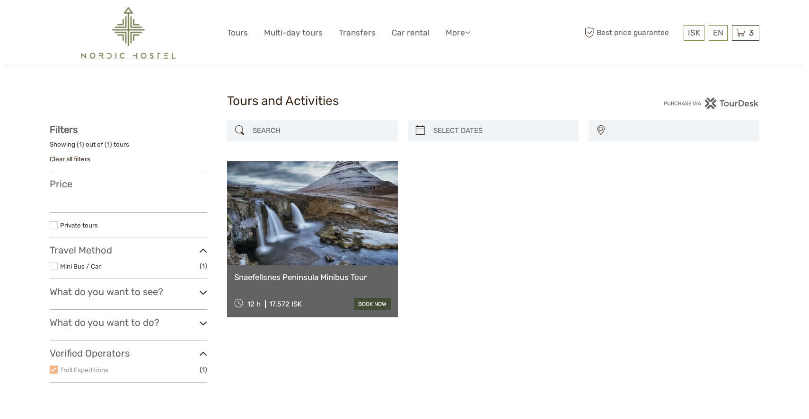
select select
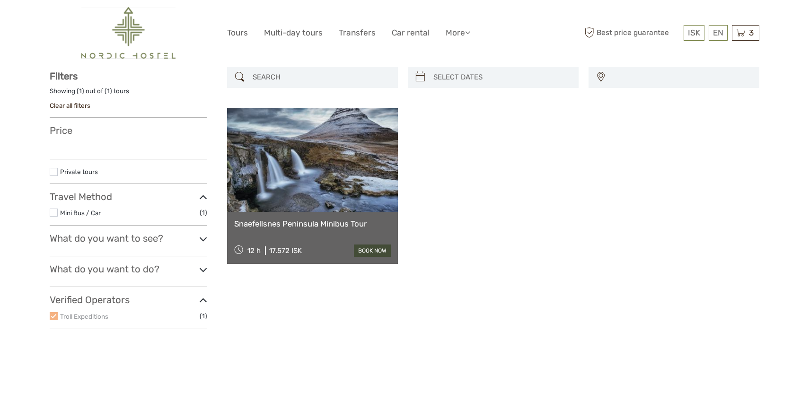
select select
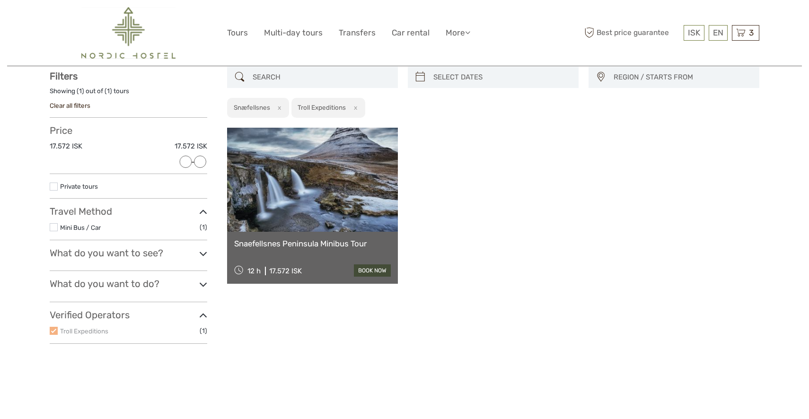
scroll to position [0, 0]
click at [52, 328] on label at bounding box center [54, 331] width 8 height 8
click at [54, 329] on label at bounding box center [54, 331] width 8 height 8
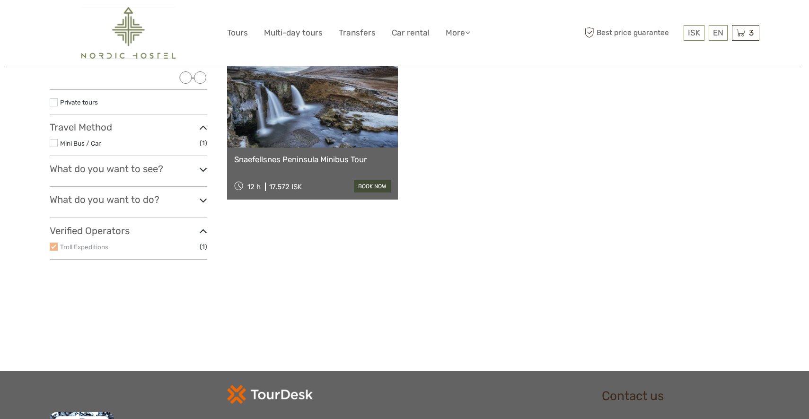
scroll to position [139, 0]
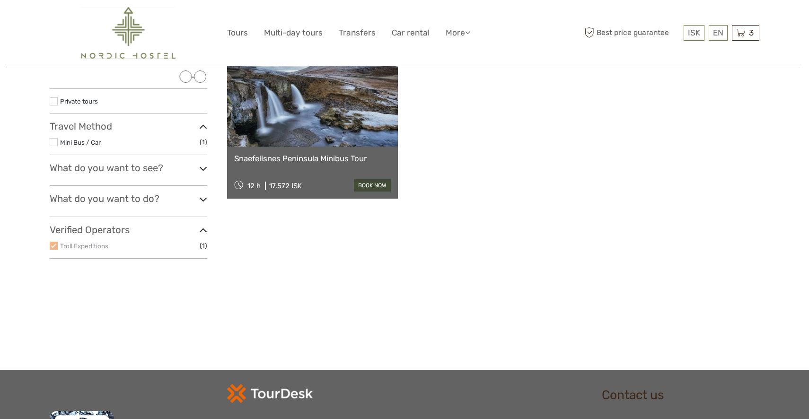
click at [125, 228] on h3 "Verified Operators" at bounding box center [129, 229] width 158 height 11
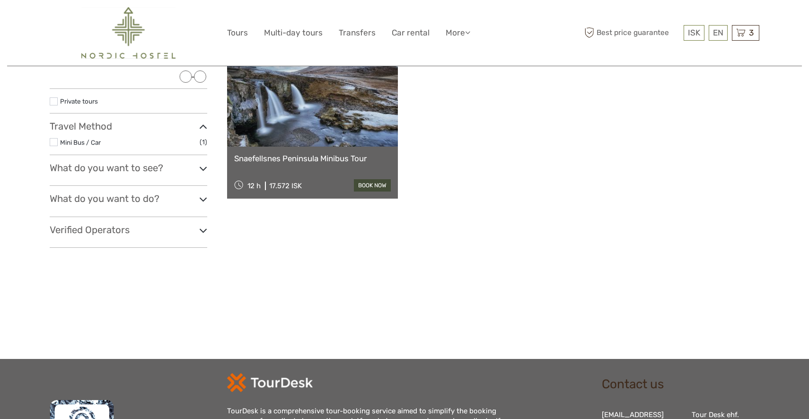
click at [202, 229] on icon at bounding box center [203, 230] width 8 height 13
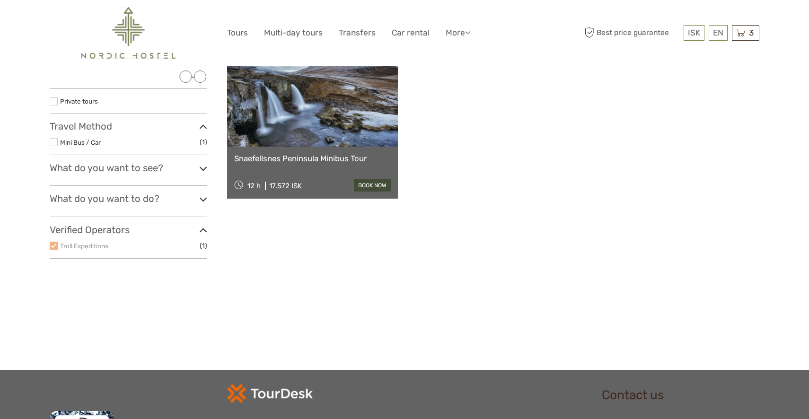
click at [202, 245] on span "(1)" at bounding box center [204, 245] width 8 height 11
click at [203, 126] on icon at bounding box center [203, 127] width 8 height 13
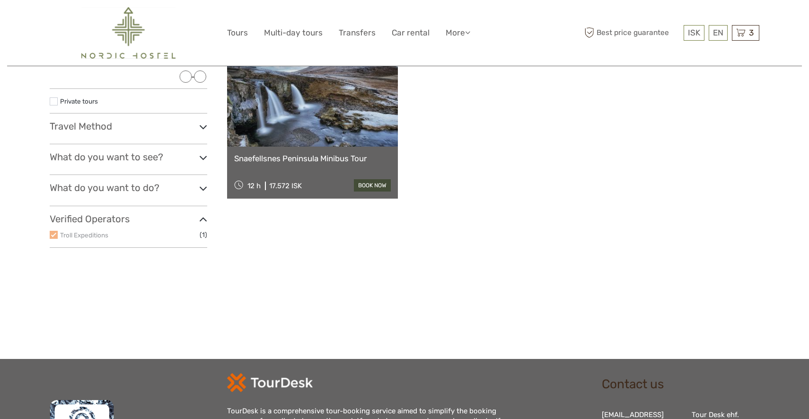
click at [200, 233] on span "(1)" at bounding box center [204, 234] width 8 height 11
click at [53, 232] on label at bounding box center [54, 235] width 8 height 8
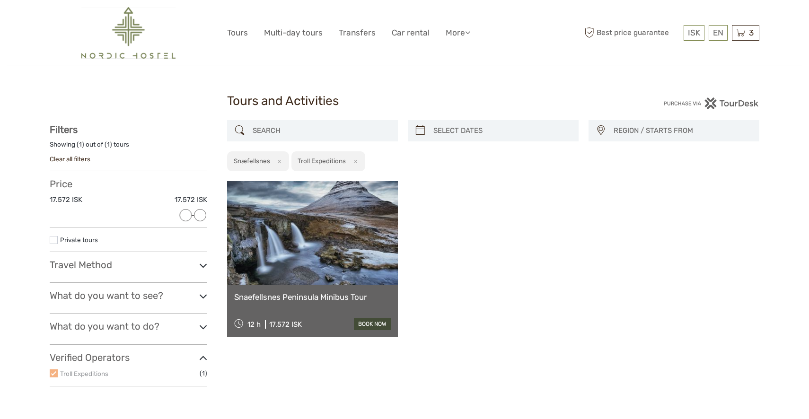
scroll to position [0, 0]
click at [359, 162] on button "x" at bounding box center [353, 161] width 13 height 10
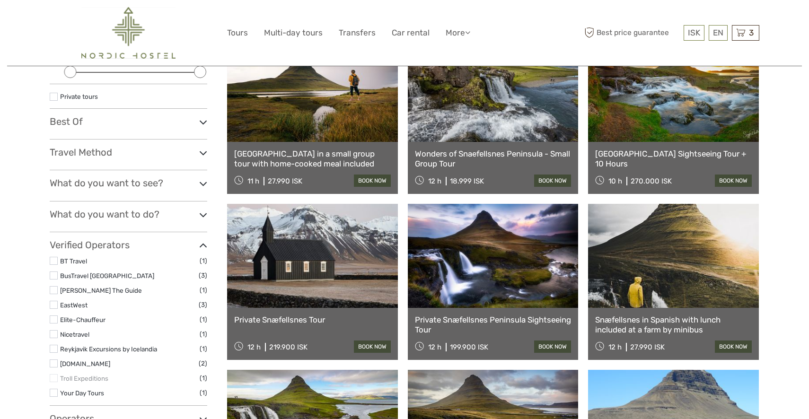
scroll to position [144, 0]
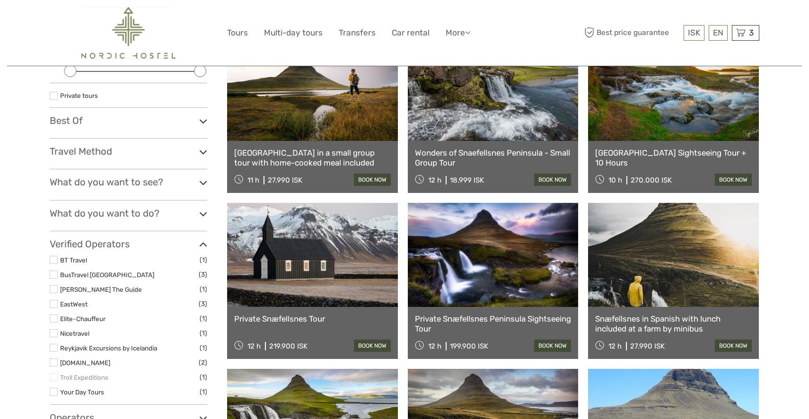
click at [54, 346] on label at bounding box center [54, 348] width 8 height 8
click at [0, 0] on input "checkbox" at bounding box center [0, 0] width 0 height 0
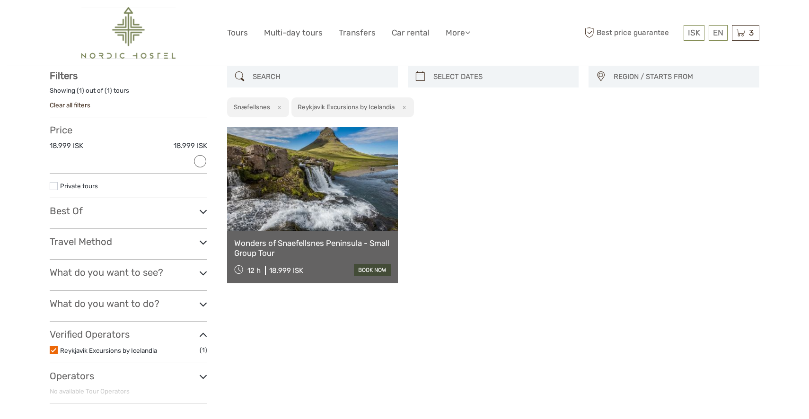
scroll to position [53, 0]
click at [373, 271] on link "book now" at bounding box center [372, 270] width 37 height 12
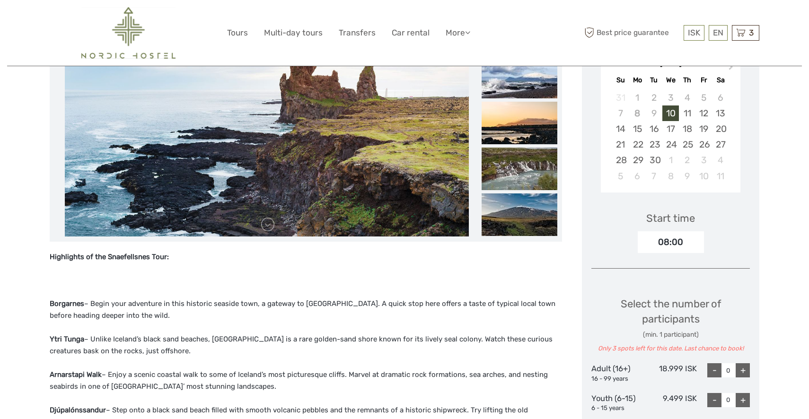
scroll to position [183, 0]
click at [676, 128] on div "17" at bounding box center [670, 129] width 17 height 16
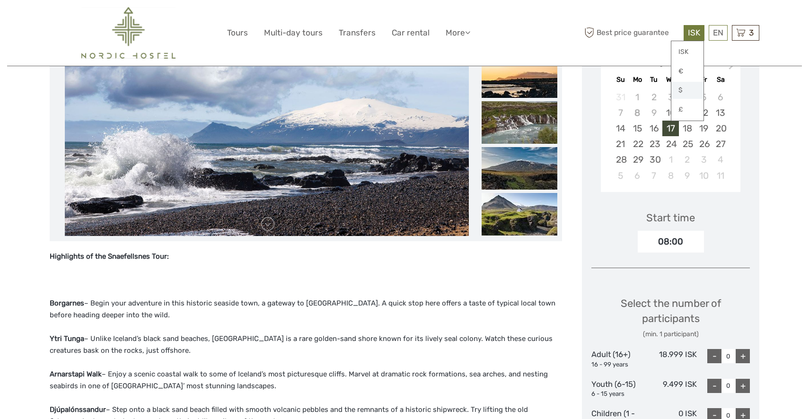
click at [682, 87] on link "$" at bounding box center [687, 90] width 32 height 17
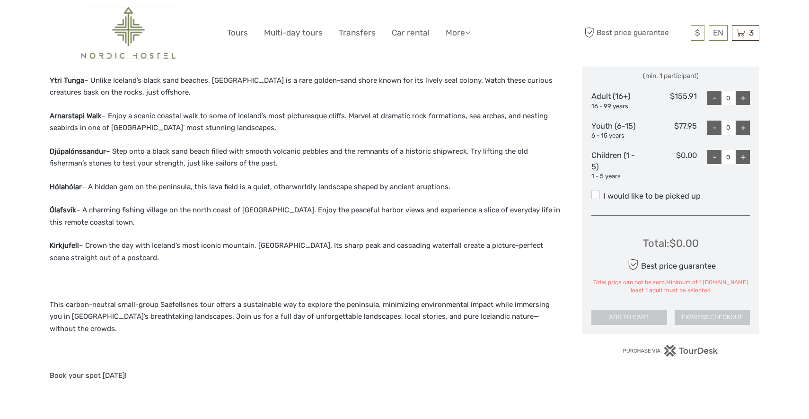
scroll to position [443, 0]
click at [744, 97] on div "+" at bounding box center [743, 96] width 14 height 14
type input "1"
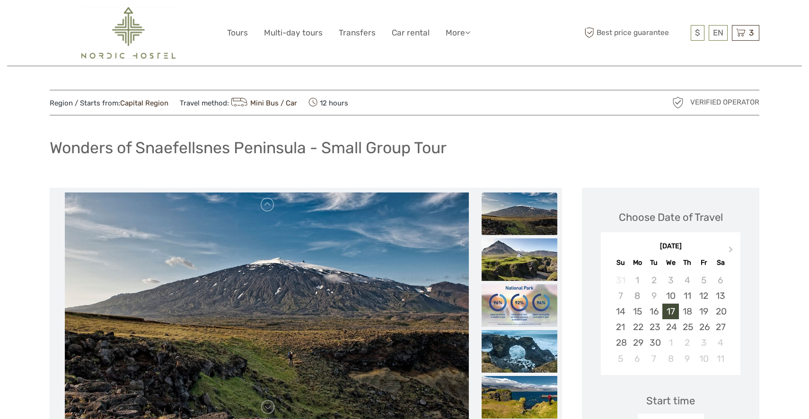
scroll to position [0, 0]
click at [750, 29] on span "3" at bounding box center [751, 32] width 8 height 9
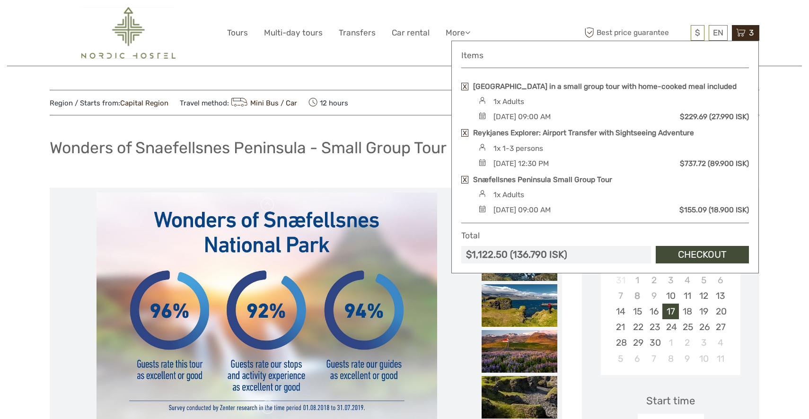
click at [441, 343] on li at bounding box center [266, 306] width 425 height 227
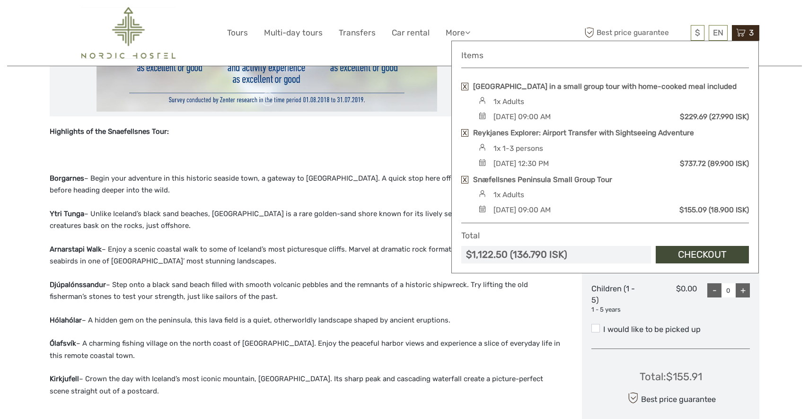
scroll to position [309, 0]
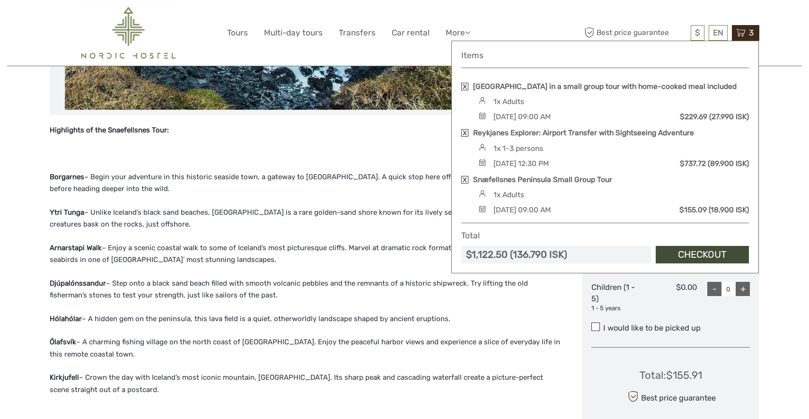
click at [596, 323] on span at bounding box center [595, 327] width 9 height 9
click at [603, 325] on input "I would like to be picked up" at bounding box center [603, 325] width 0 height 0
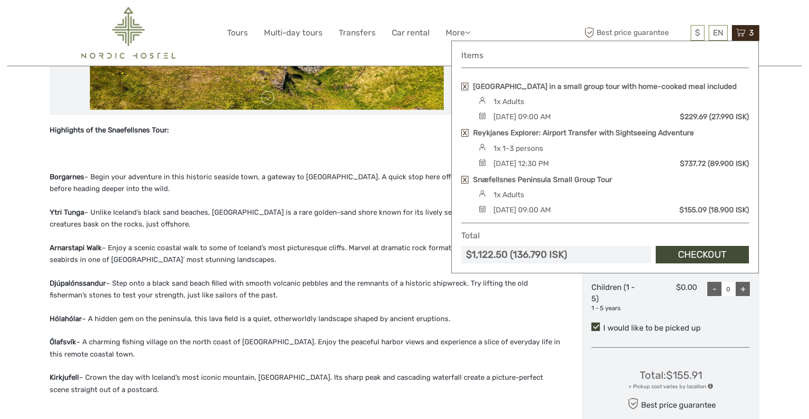
click at [411, 145] on div "Highlights of the Snaefellsnes Tour: Borgarnes – Begin your adventure in this h…" at bounding box center [306, 348] width 512 height 448
click at [723, 355] on div "Total : $155.91 + Pickup cost varies by location Best price guarantee ADD TO CA…" at bounding box center [670, 402] width 158 height 94
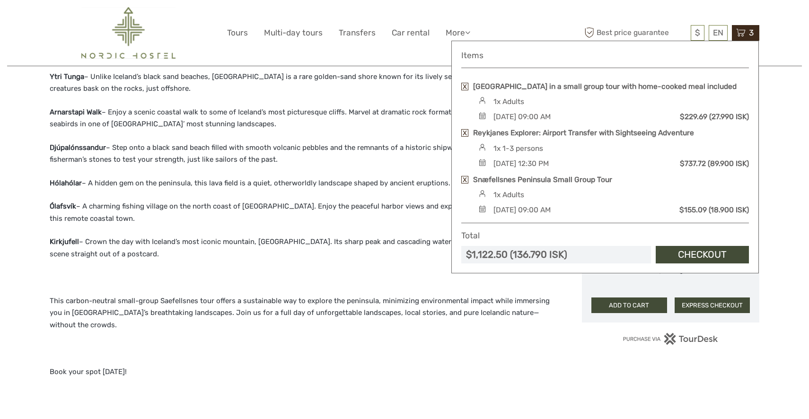
scroll to position [449, 0]
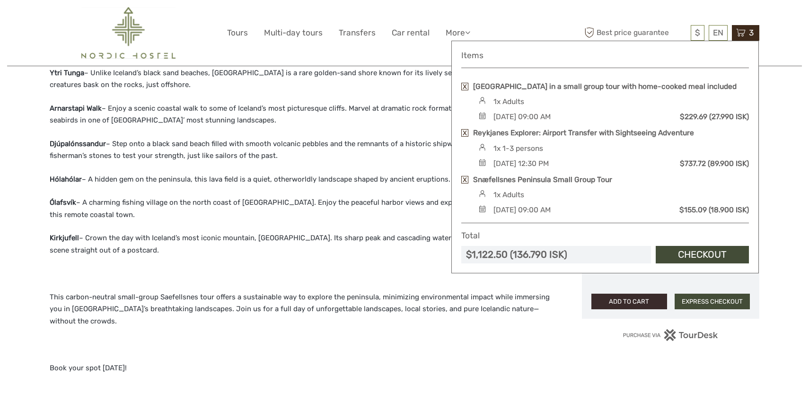
click at [633, 298] on button "ADD TO CART" at bounding box center [629, 302] width 76 height 16
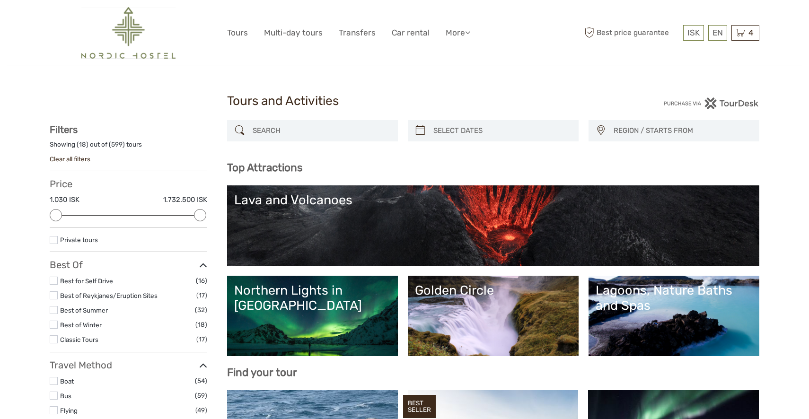
select select
click at [745, 31] on icon at bounding box center [740, 33] width 9 height 12
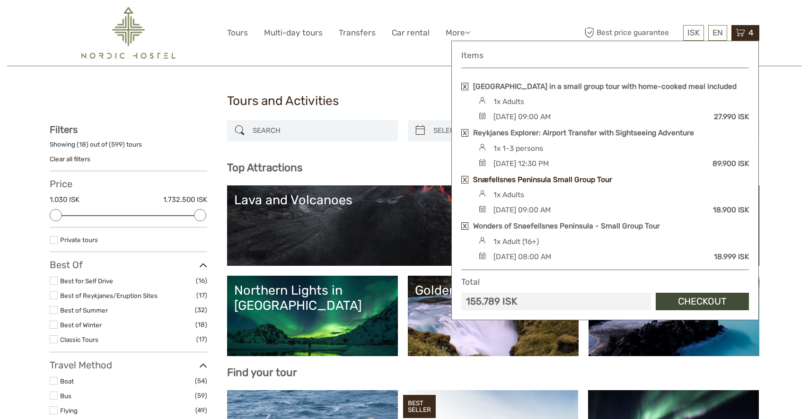
click at [536, 185] on link "Snæfellsnes Peninsula Small Group Tour" at bounding box center [542, 180] width 139 height 10
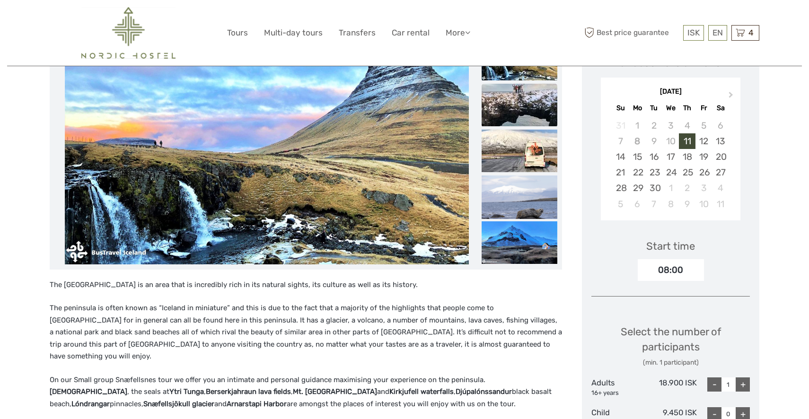
scroll to position [146, 0]
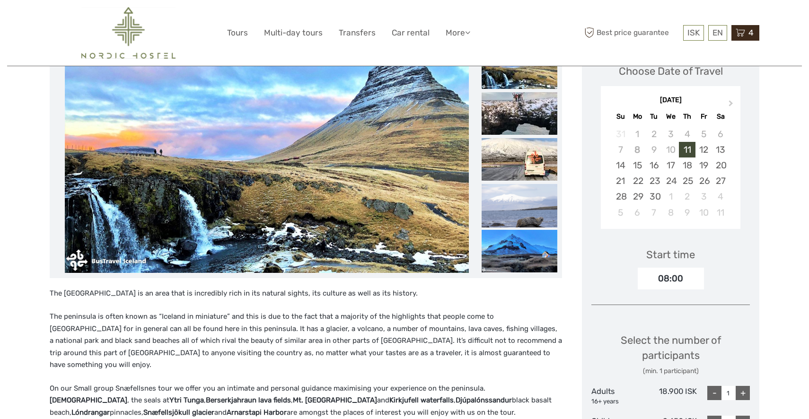
click at [744, 34] on icon at bounding box center [740, 33] width 9 height 12
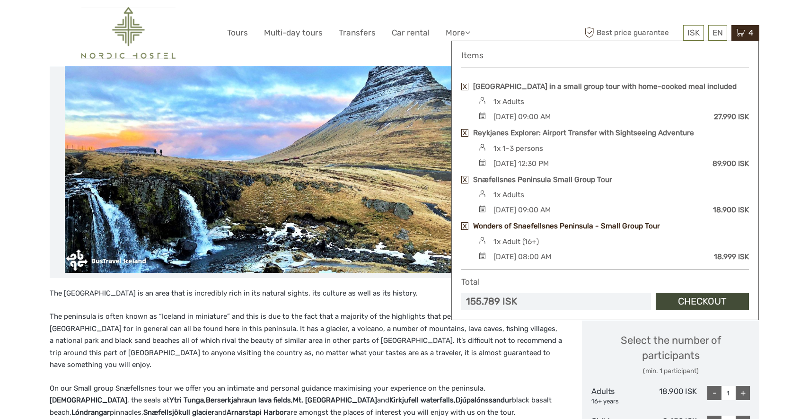
click at [556, 231] on link "Wonders of Snaefellsnes Peninsula - Small Group Tour" at bounding box center [566, 226] width 187 height 10
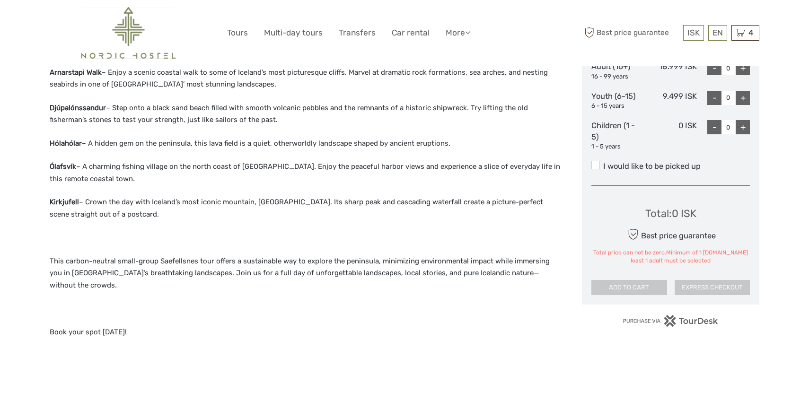
scroll to position [453, 0]
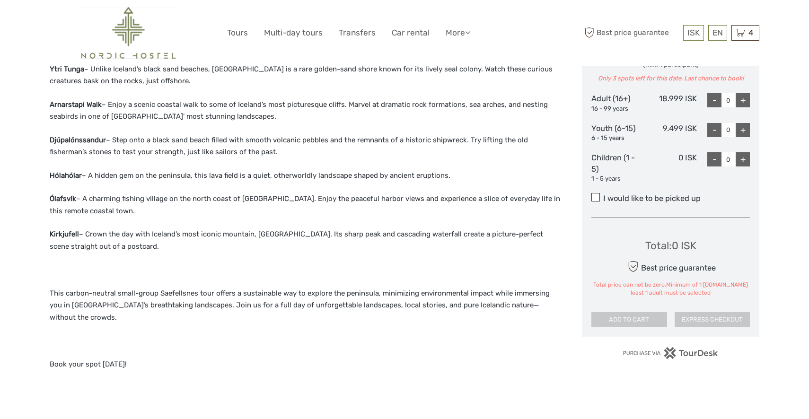
click at [598, 193] on span at bounding box center [595, 197] width 9 height 9
click at [603, 195] on input "I would like to be picked up" at bounding box center [603, 195] width 0 height 0
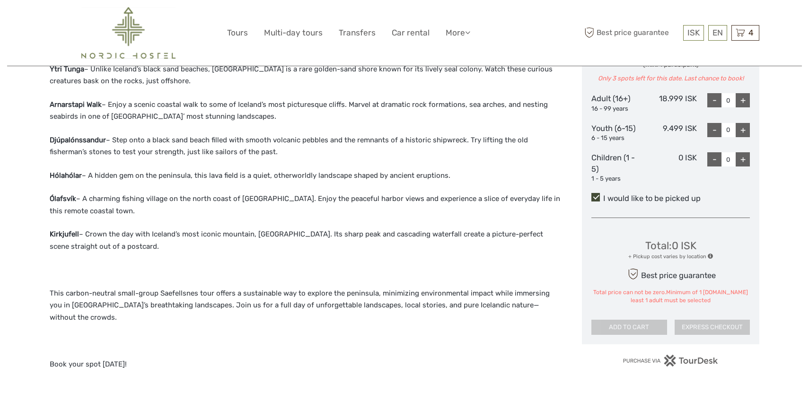
click at [738, 99] on div "+" at bounding box center [743, 100] width 14 height 14
type input "1"
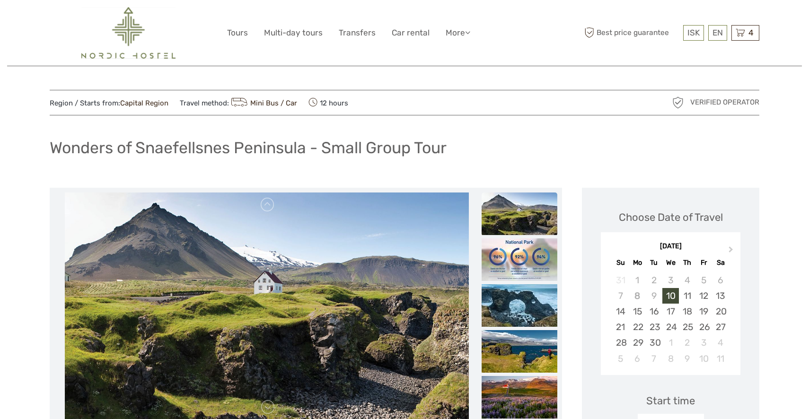
scroll to position [0, 0]
click at [240, 33] on link "Tours" at bounding box center [237, 33] width 21 height 14
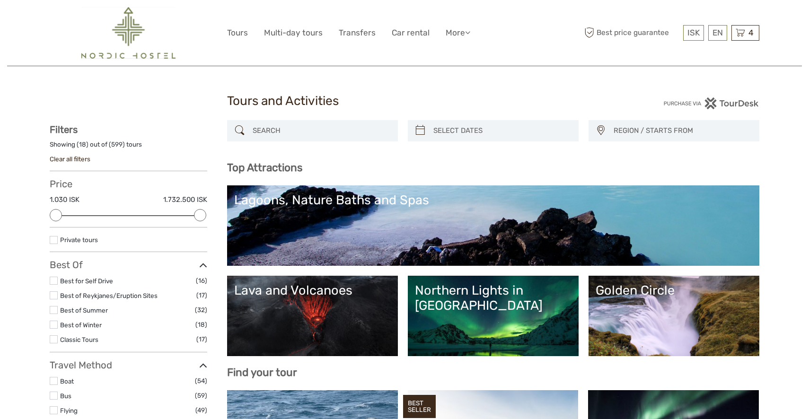
select select
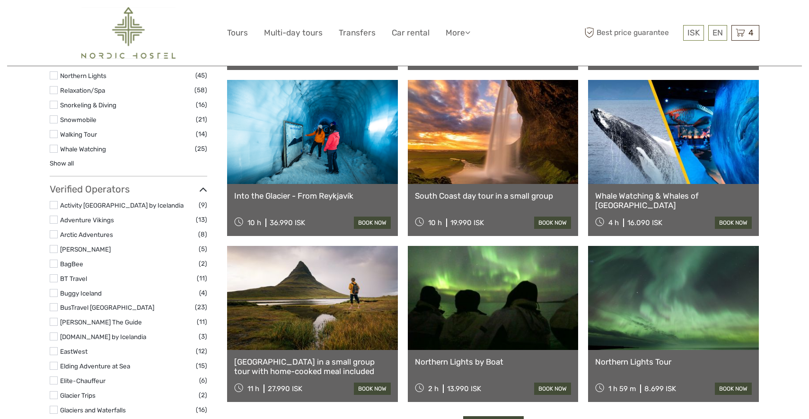
scroll to position [975, 0]
click at [53, 234] on label at bounding box center [54, 234] width 8 height 8
click at [0, 0] on input "checkbox" at bounding box center [0, 0] width 0 height 0
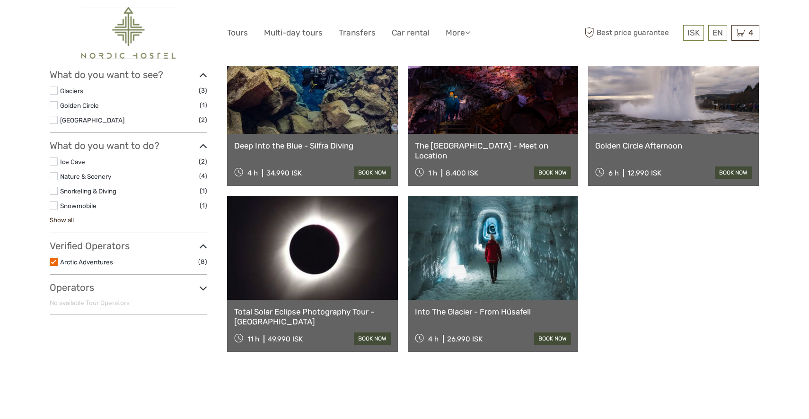
scroll to position [225, 0]
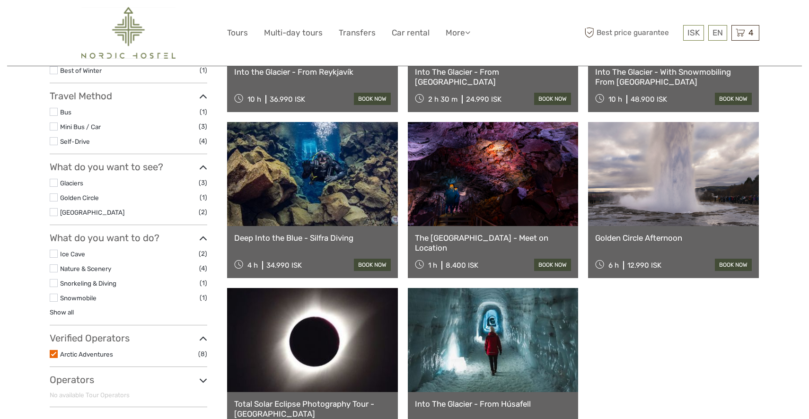
click at [53, 211] on label at bounding box center [54, 212] width 8 height 8
click at [0, 0] on input "checkbox" at bounding box center [0, 0] width 0 height 0
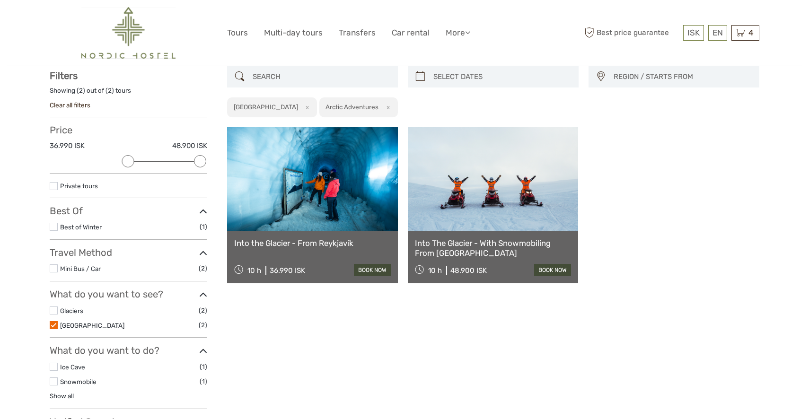
scroll to position [53, 0]
click at [53, 322] on label at bounding box center [54, 326] width 8 height 8
click at [0, 0] on input "checkbox" at bounding box center [0, 0] width 0 height 0
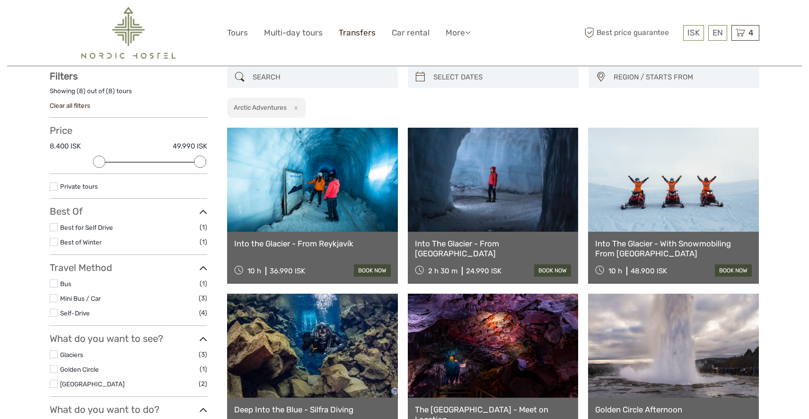
click at [355, 30] on link "Transfers" at bounding box center [357, 33] width 37 height 14
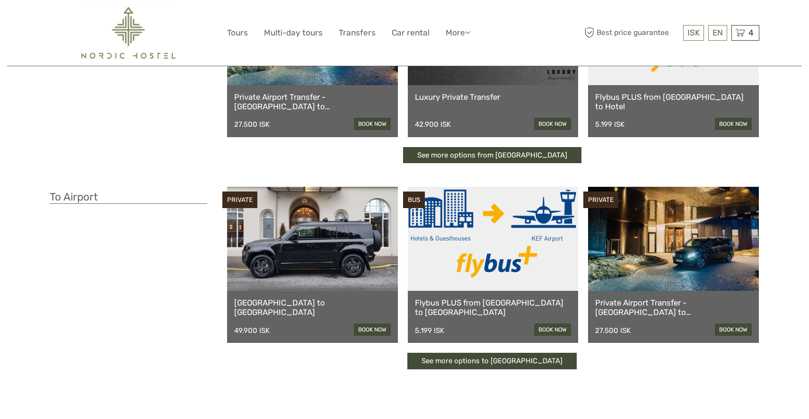
scroll to position [139, 0]
click at [516, 360] on link "See more options to [GEOGRAPHIC_DATA]" at bounding box center [491, 361] width 169 height 17
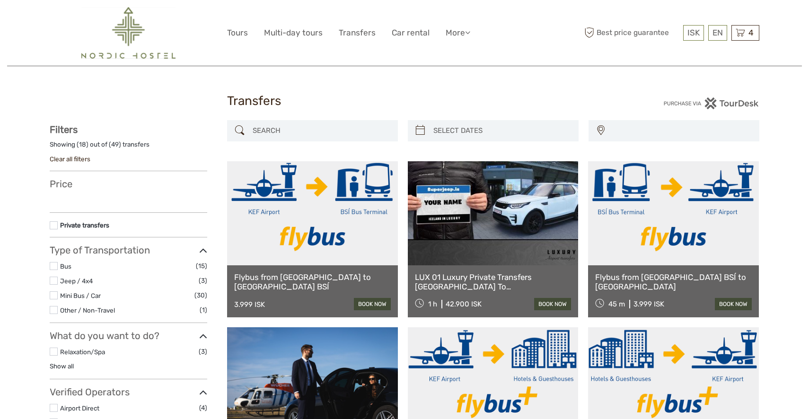
select select
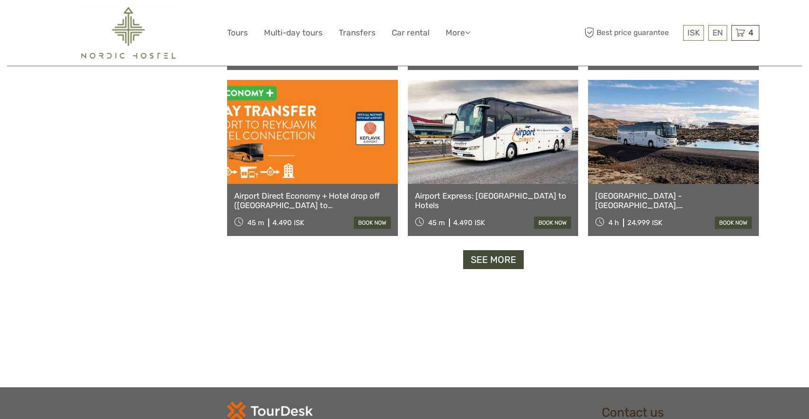
scroll to position [912, 0]
click at [488, 195] on link "Airport Express: KEF Airport to Hotels" at bounding box center [493, 200] width 157 height 19
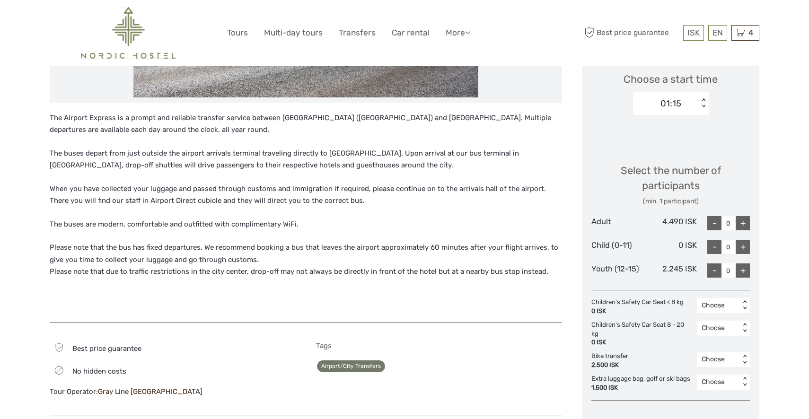
scroll to position [322, 0]
click at [685, 88] on link "$" at bounding box center [687, 90] width 32 height 17
click at [746, 33] on div "4 Items [GEOGRAPHIC_DATA] in a small group tour with home-cooked meal included …" at bounding box center [745, 33] width 28 height 16
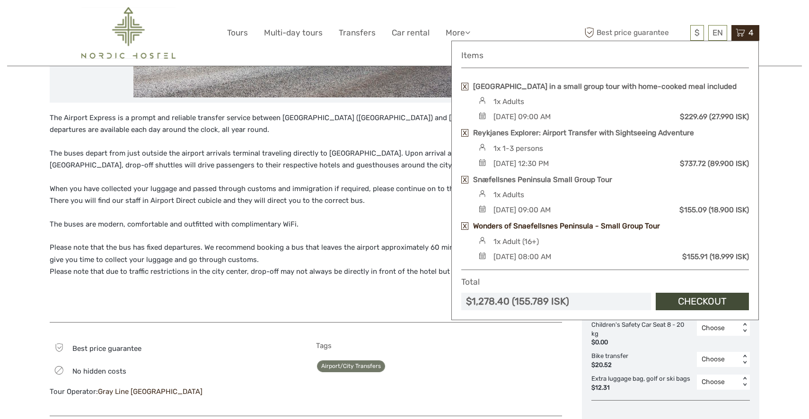
click at [566, 231] on link "Wonders of Snaefellsnes Peninsula - Small Group Tour" at bounding box center [566, 226] width 187 height 10
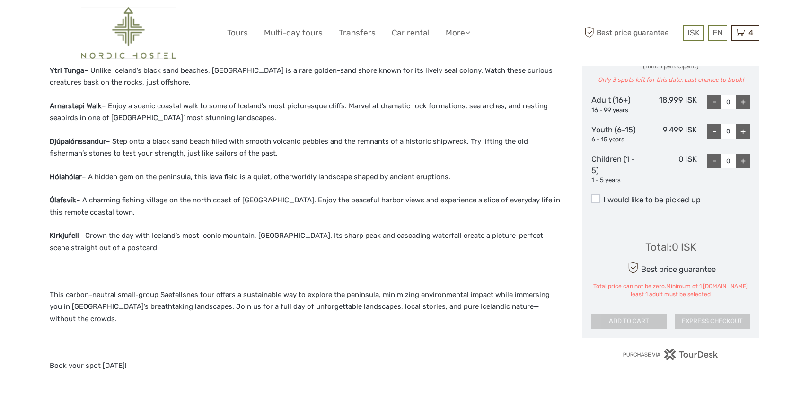
scroll to position [451, 0]
click at [742, 33] on icon at bounding box center [740, 33] width 9 height 12
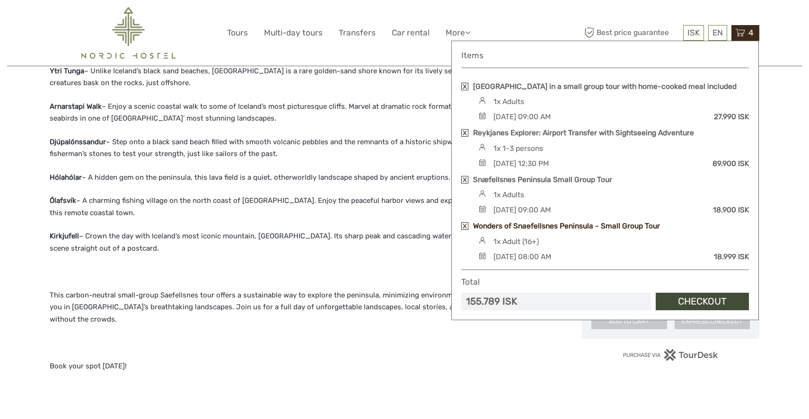
click at [547, 231] on link "Wonders of Snaefellsnes Peninsula - Small Group Tour" at bounding box center [566, 226] width 187 height 10
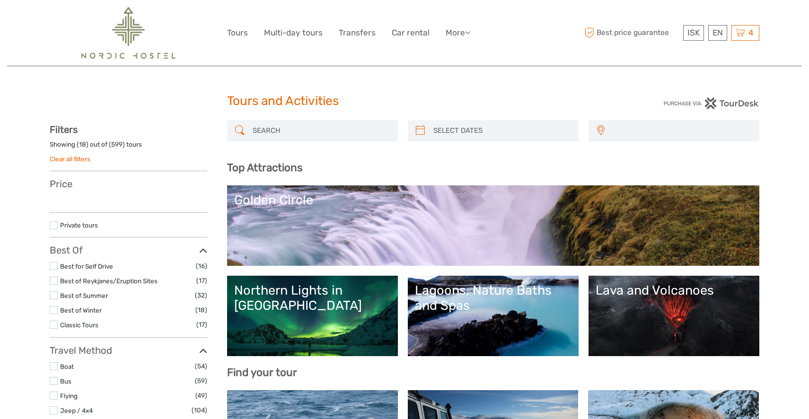
select select
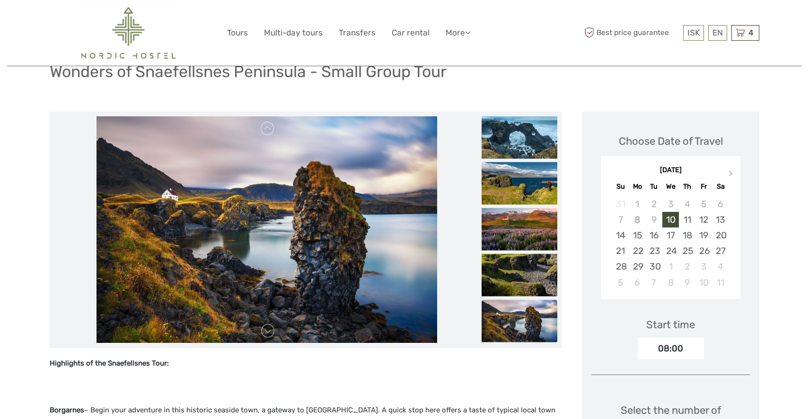
scroll to position [76, 0]
click at [500, 268] on img at bounding box center [520, 275] width 76 height 43
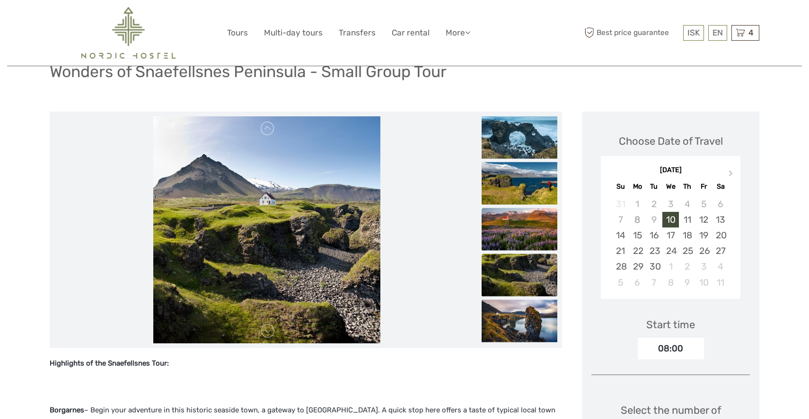
click at [510, 238] on img at bounding box center [520, 229] width 76 height 43
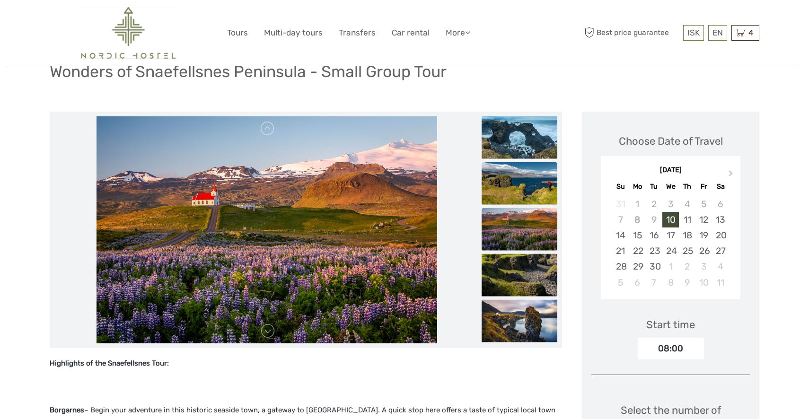
click at [509, 185] on img at bounding box center [520, 183] width 76 height 43
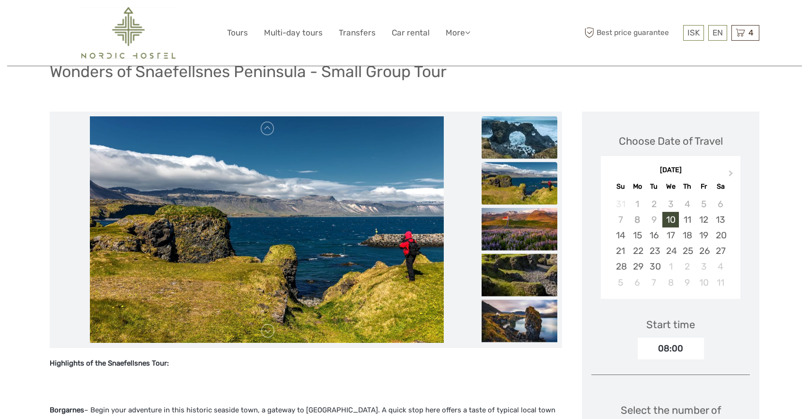
click at [513, 140] on img at bounding box center [520, 137] width 76 height 43
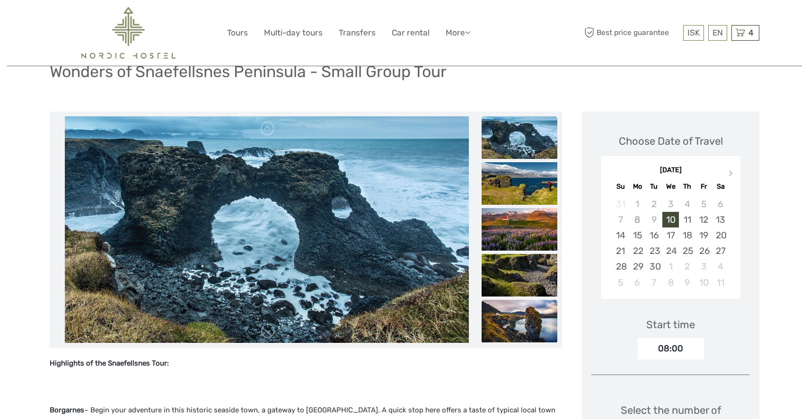
click at [522, 314] on img at bounding box center [520, 321] width 76 height 43
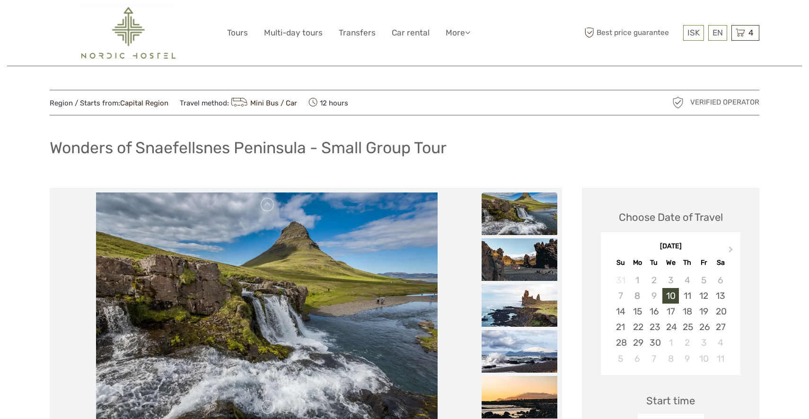
scroll to position [0, 0]
click at [747, 30] on span "4" at bounding box center [751, 32] width 8 height 9
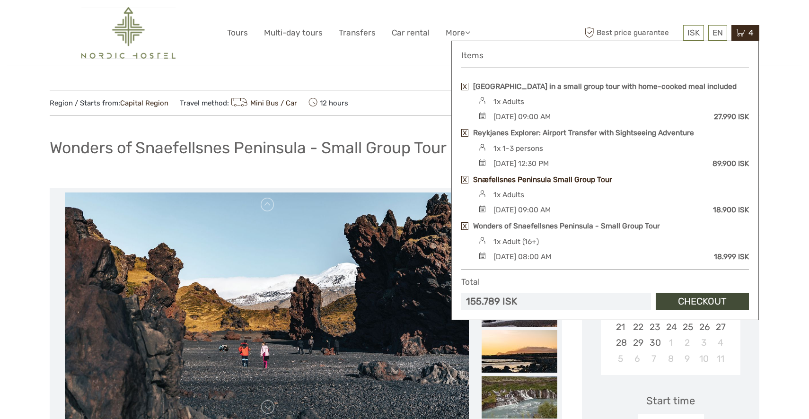
click at [566, 185] on link "Snæfellsnes Peninsula Small Group Tour" at bounding box center [542, 180] width 139 height 10
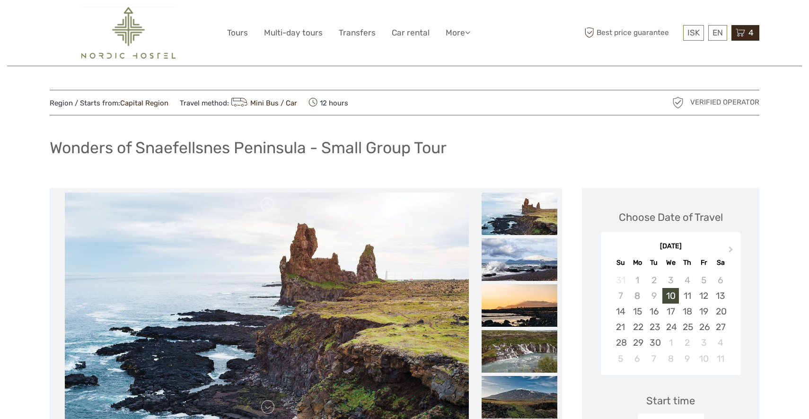
click at [750, 32] on span "4" at bounding box center [751, 32] width 8 height 9
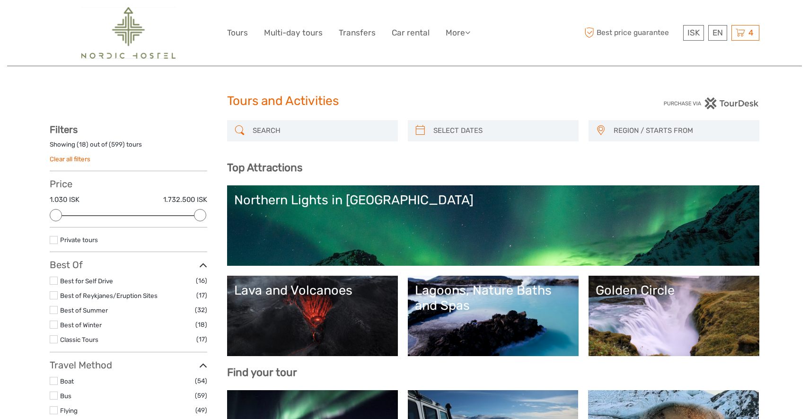
select select
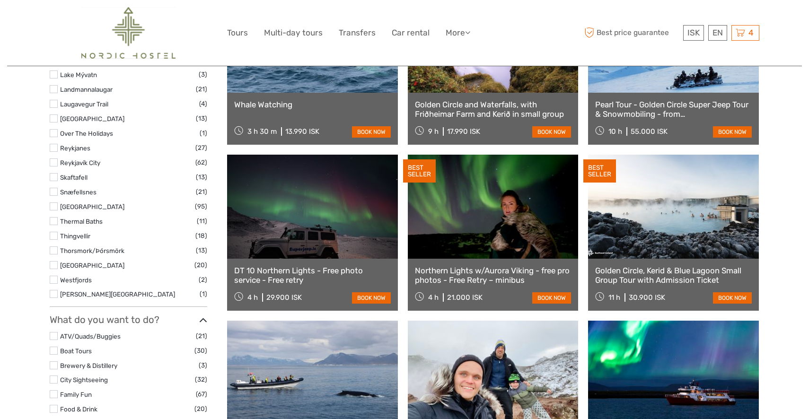
scroll to position [612, 0]
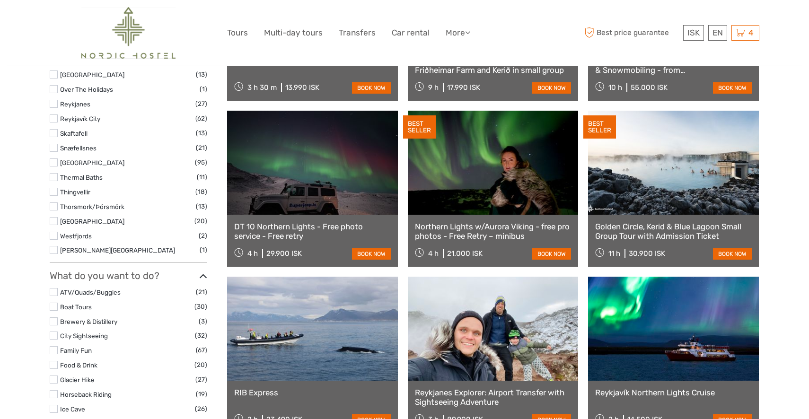
click at [53, 145] on label at bounding box center [54, 148] width 8 height 8
click at [0, 0] on input "checkbox" at bounding box center [0, 0] width 0 height 0
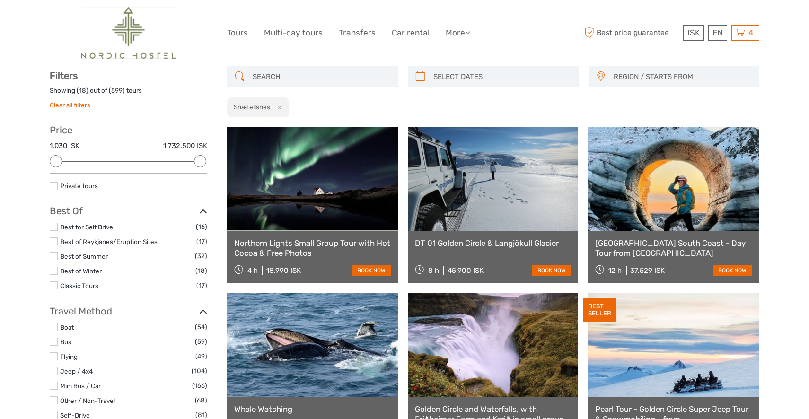
scroll to position [53, 0]
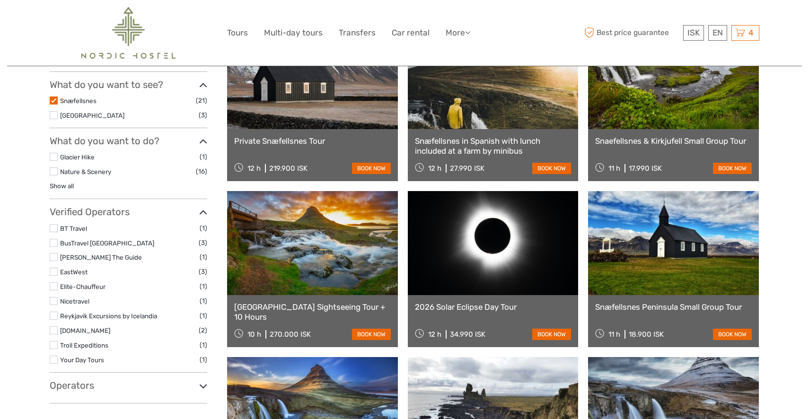
scroll to position [331, 0]
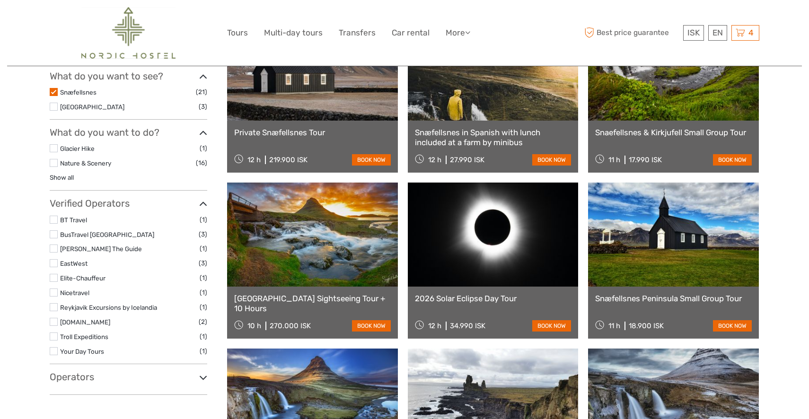
click at [55, 233] on label at bounding box center [54, 234] width 8 height 8
click at [0, 0] on input "checkbox" at bounding box center [0, 0] width 0 height 0
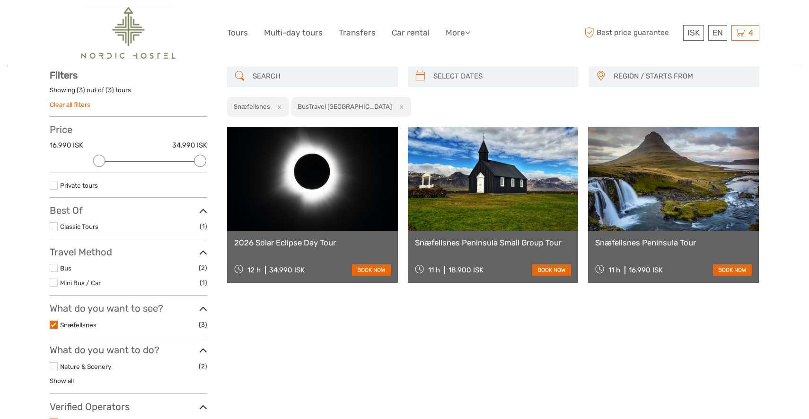
scroll to position [53, 0]
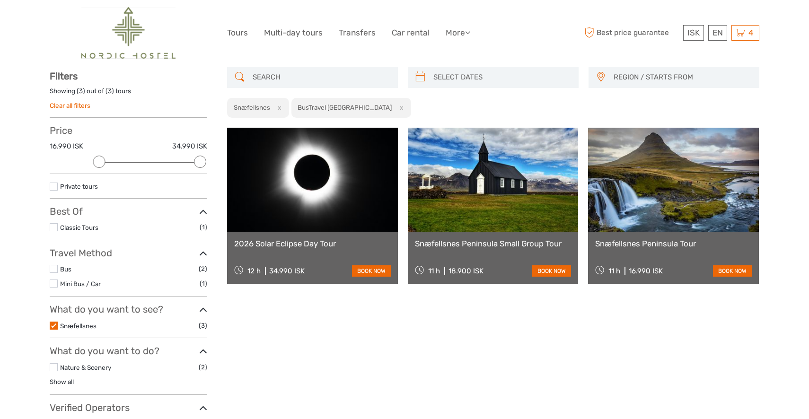
click at [514, 218] on link at bounding box center [493, 180] width 171 height 104
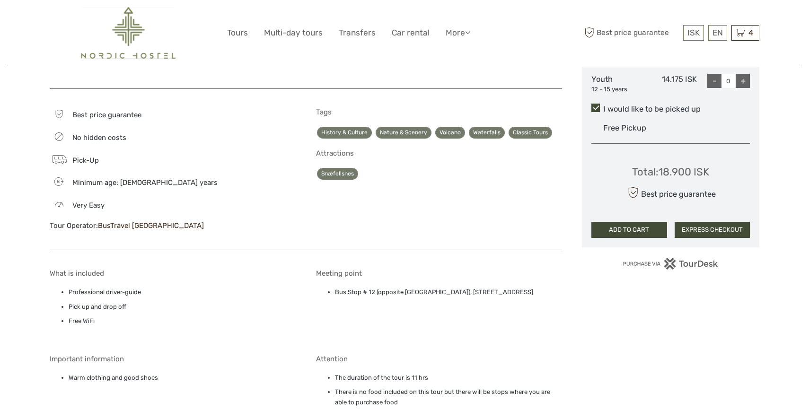
scroll to position [383, 0]
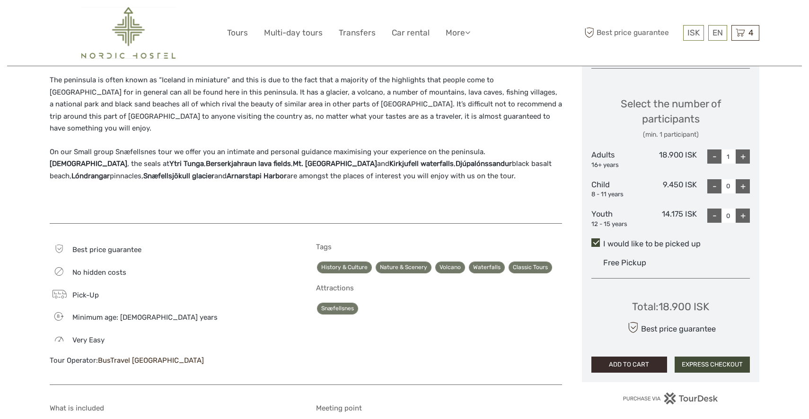
click at [631, 362] on button "ADD TO CART" at bounding box center [629, 365] width 76 height 16
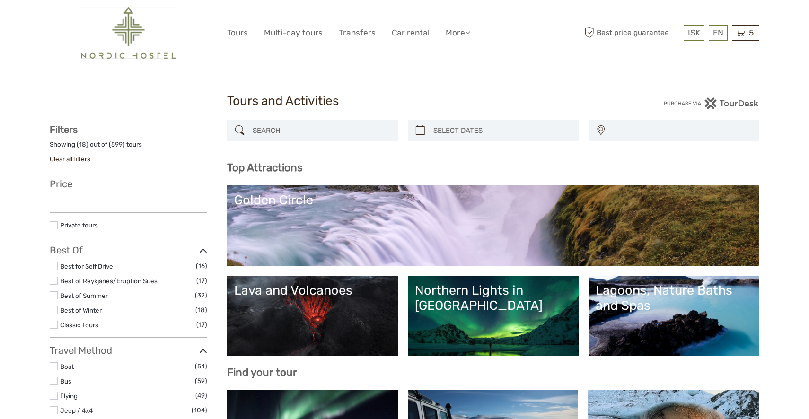
select select
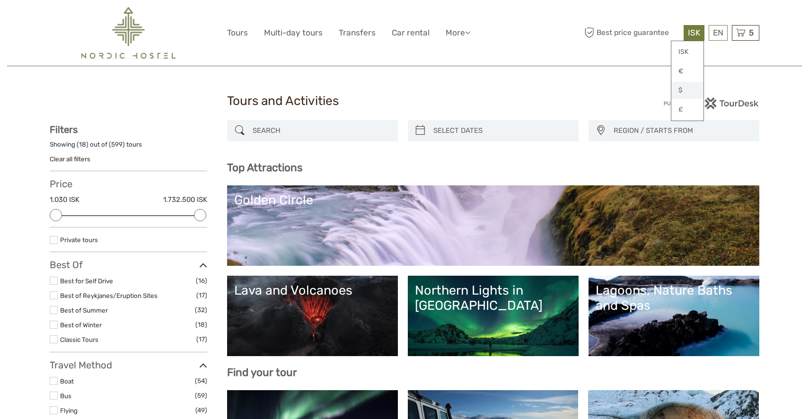
click at [689, 86] on link "$" at bounding box center [687, 90] width 32 height 17
click at [681, 90] on link "$" at bounding box center [687, 90] width 32 height 17
click at [753, 33] on span "5" at bounding box center [751, 32] width 8 height 9
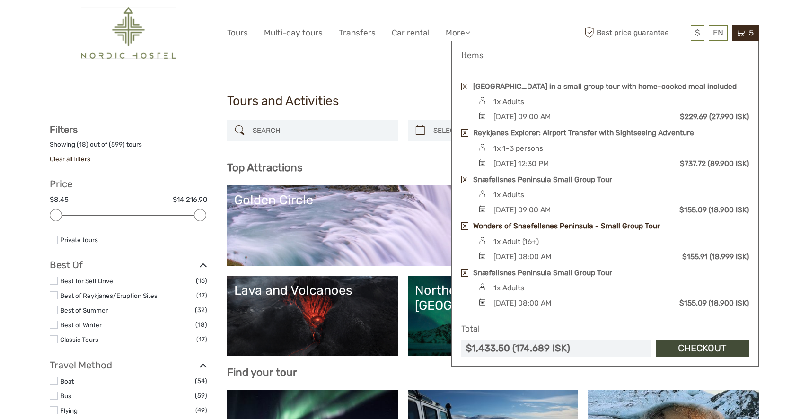
click at [580, 231] on link "Wonders of Snaefellsnes Peninsula - Small Group Tour" at bounding box center [566, 226] width 187 height 10
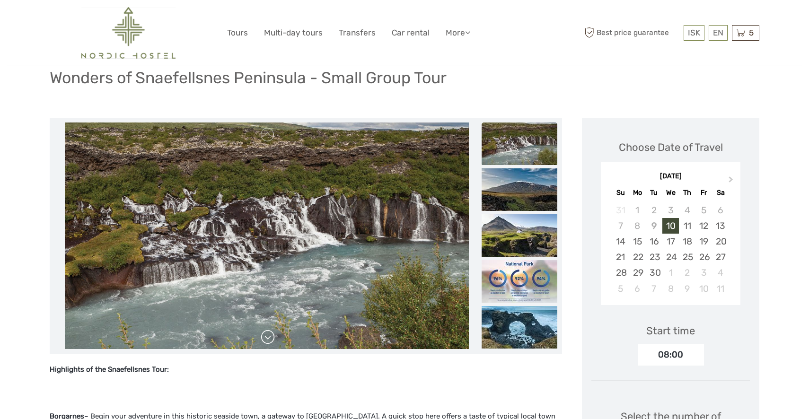
click at [269, 338] on link at bounding box center [267, 337] width 15 height 15
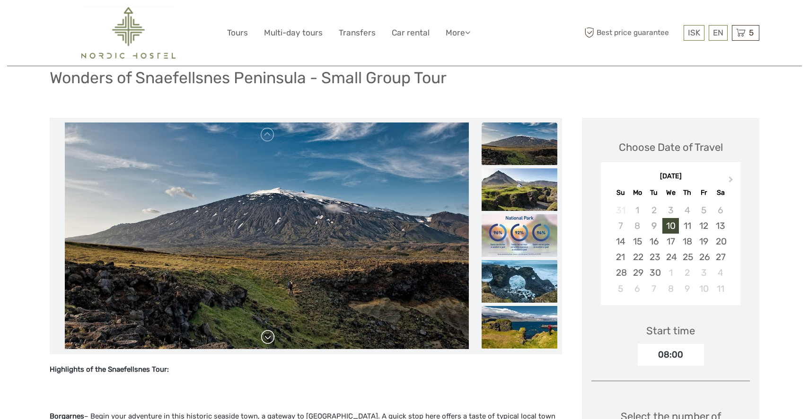
click at [269, 335] on link at bounding box center [267, 337] width 15 height 15
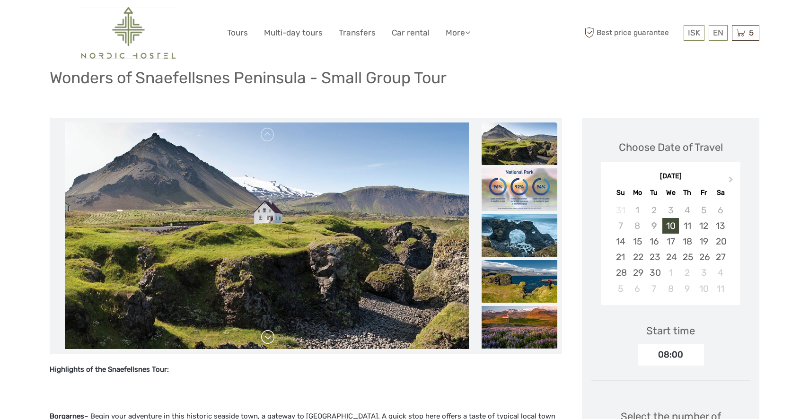
click at [269, 335] on link at bounding box center [267, 337] width 15 height 15
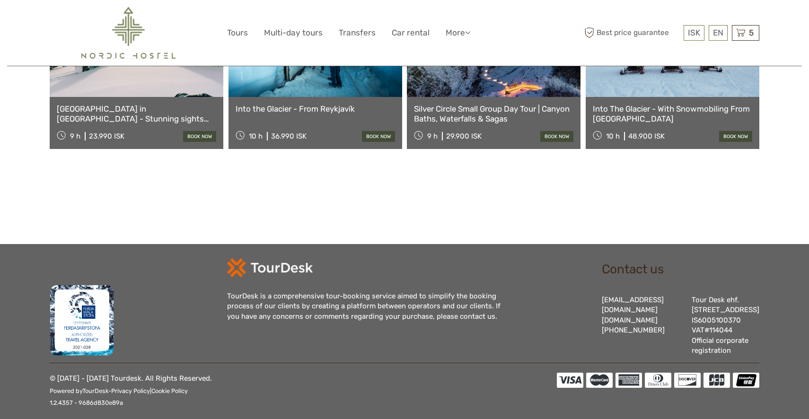
scroll to position [1312, 0]
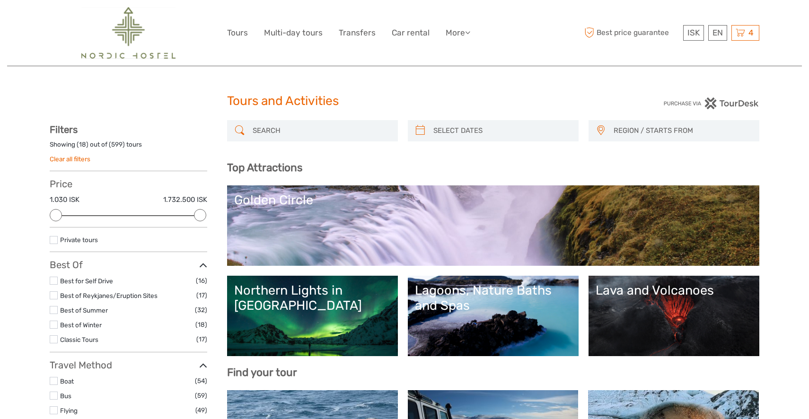
select select
